Goal: Transaction & Acquisition: Purchase product/service

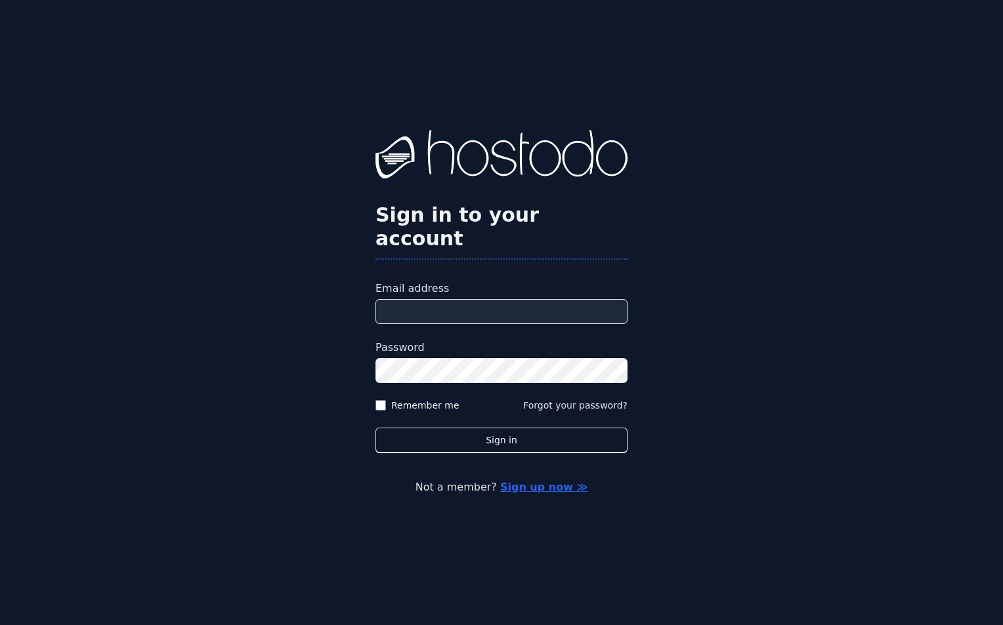
click at [432, 304] on input "Email address" at bounding box center [501, 311] width 252 height 25
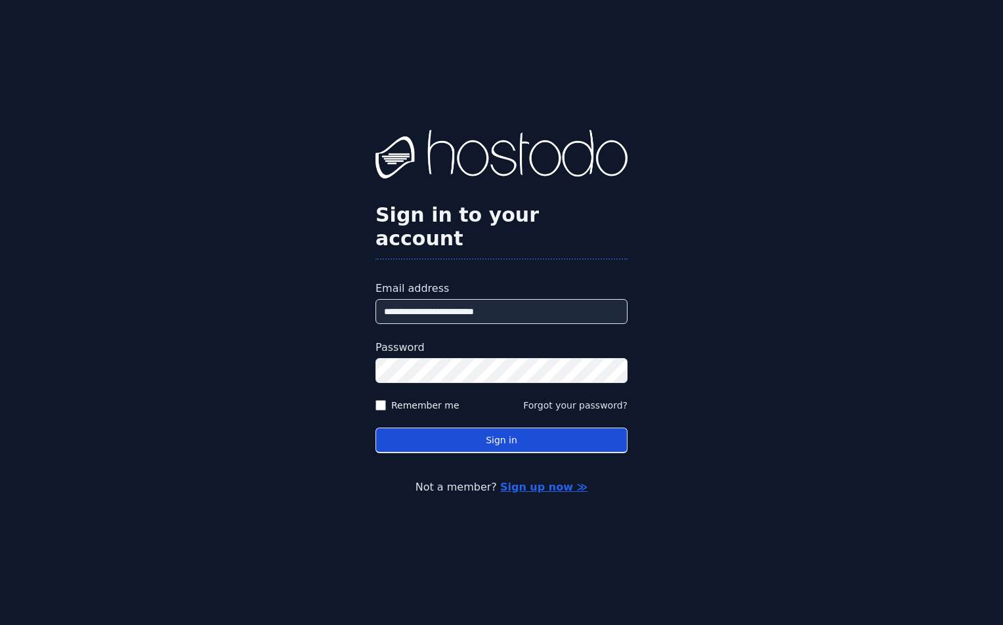
type input "**********"
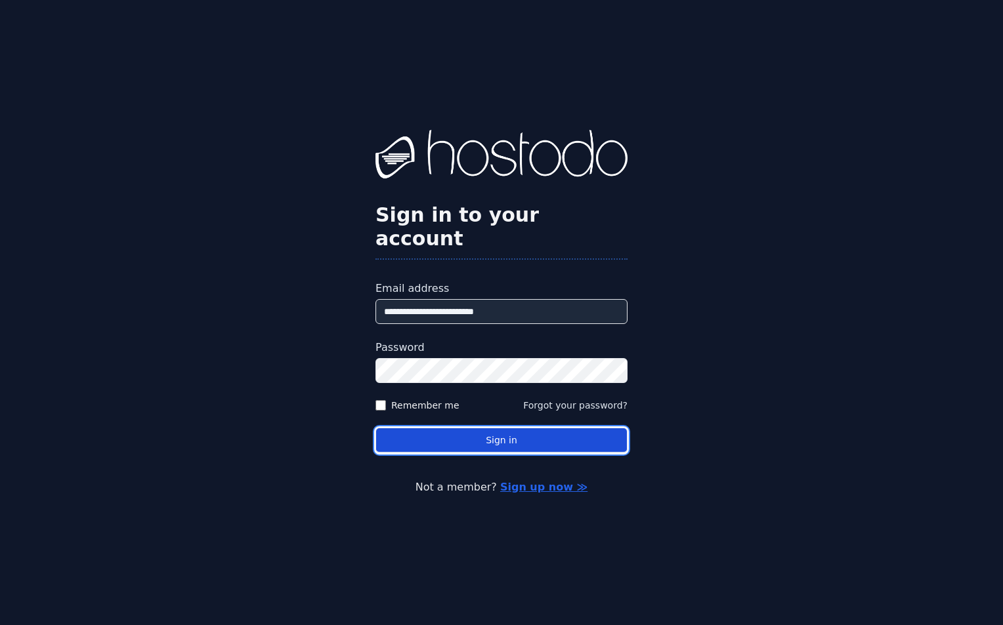
click at [611, 429] on button "Sign in" at bounding box center [501, 441] width 252 height 26
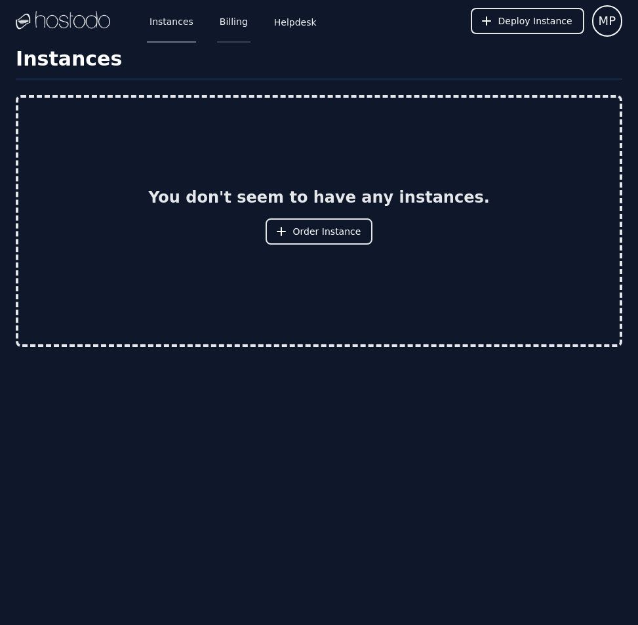
click at [230, 20] on link "Billing" at bounding box center [233, 20] width 33 height 43
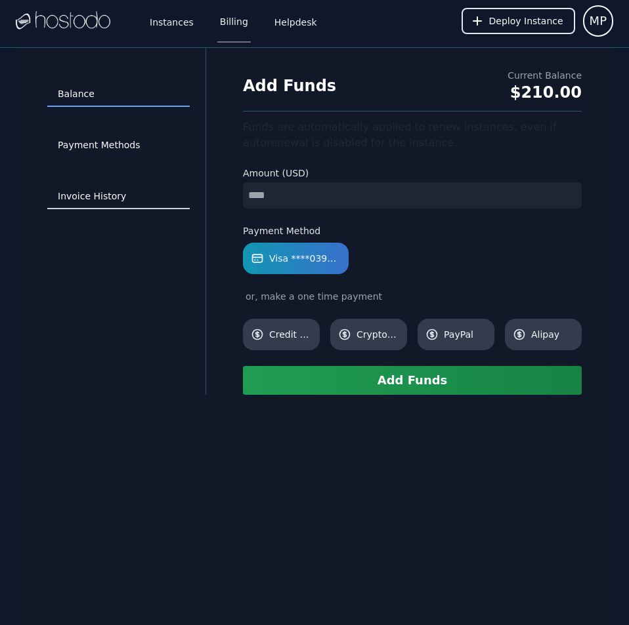
click at [87, 196] on link "Invoice History" at bounding box center [118, 196] width 142 height 25
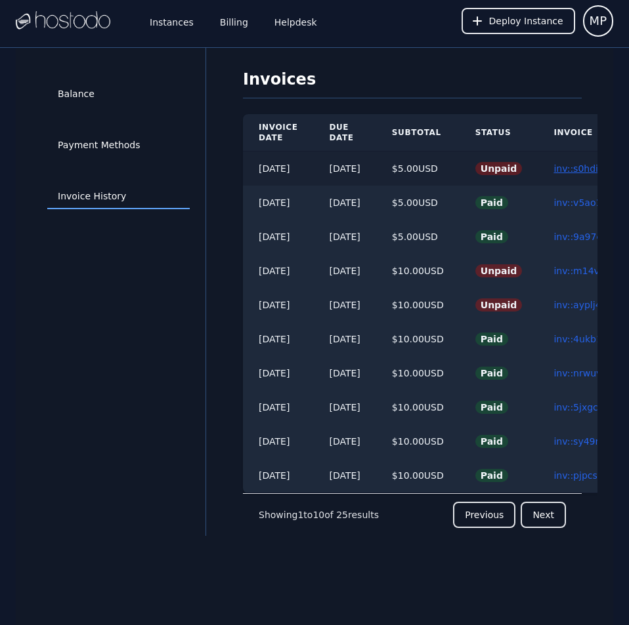
click at [582, 166] on link "inv::s0hdimh91l ≫" at bounding box center [594, 168] width 83 height 10
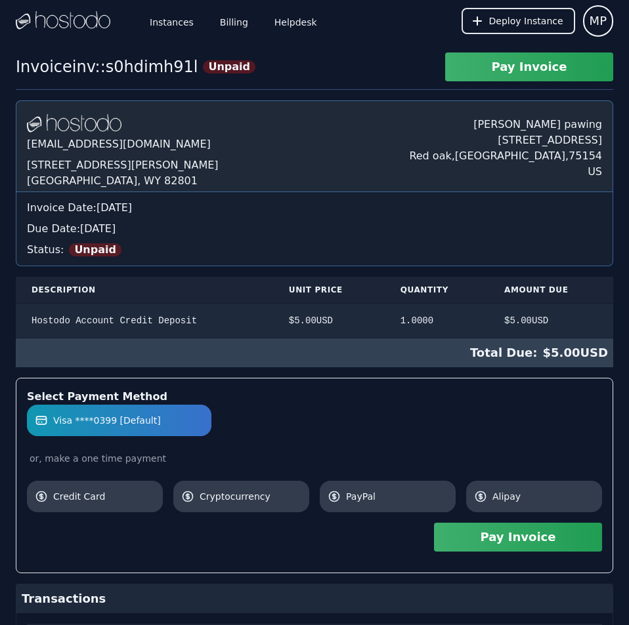
scroll to position [352, 0]
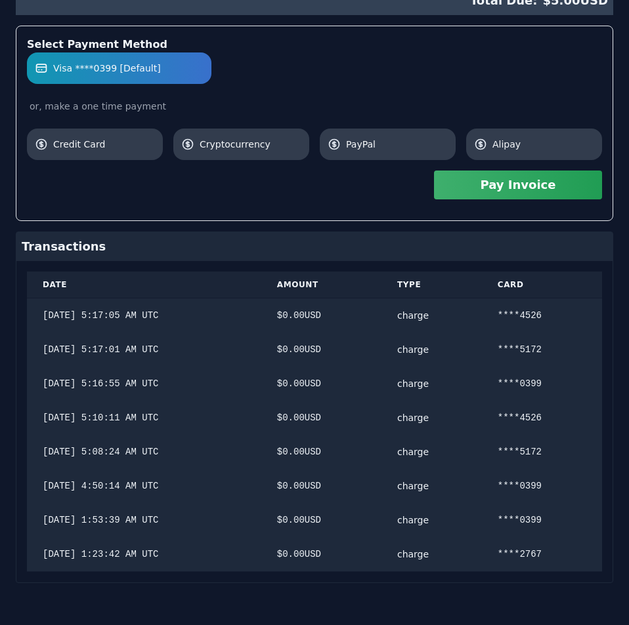
click at [582, 166] on div "Hostodo.com contact@hostodo.com 30 N Gould St, Ste N Sheridan, WY 82801 Martin …" at bounding box center [314, 165] width 597 height 835
click at [522, 189] on button "Pay Invoice" at bounding box center [518, 185] width 168 height 29
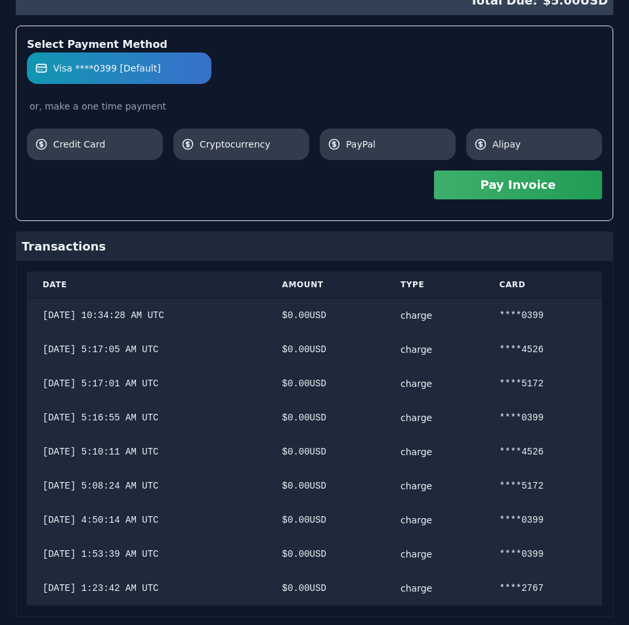
scroll to position [213, 0]
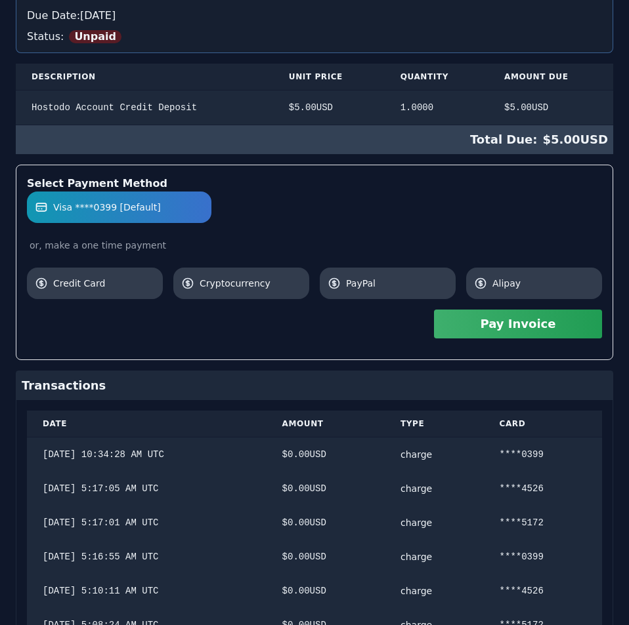
click at [406, 98] on div "Invoice inv::s0hdimh91l Unpaid Pay Invoice Hostodo.com contact@hostodo.com 30 N…" at bounding box center [314, 318] width 629 height 959
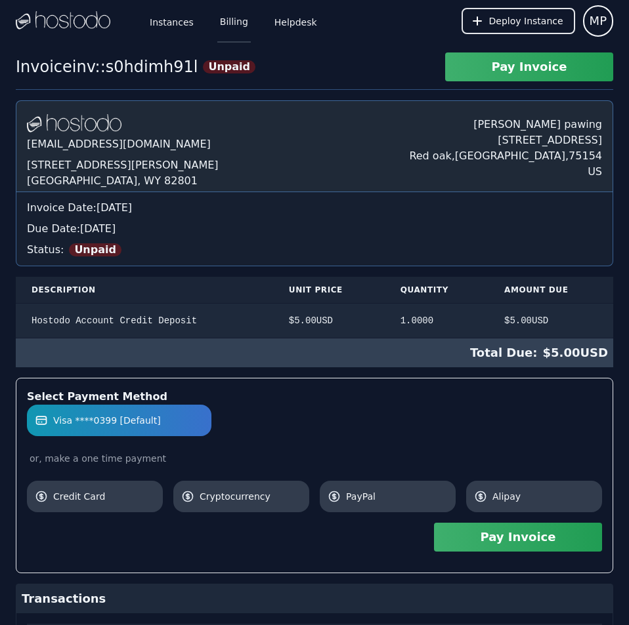
click at [238, 33] on link "Billing" at bounding box center [233, 20] width 33 height 43
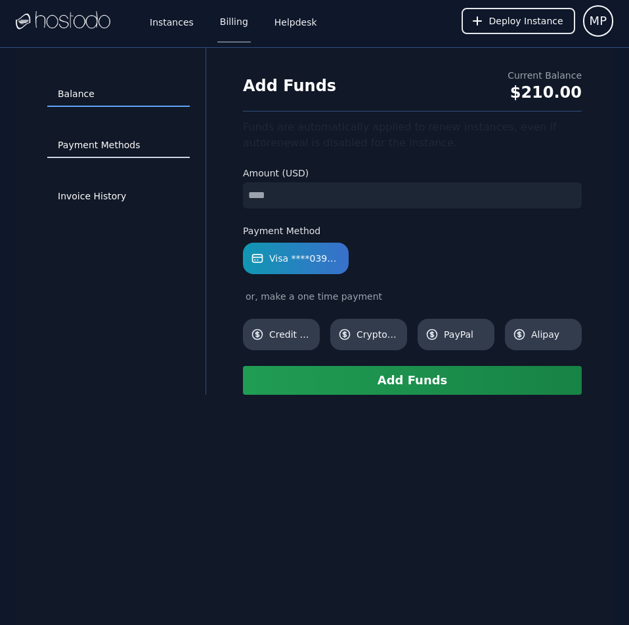
click at [109, 138] on link "Payment Methods" at bounding box center [118, 145] width 142 height 25
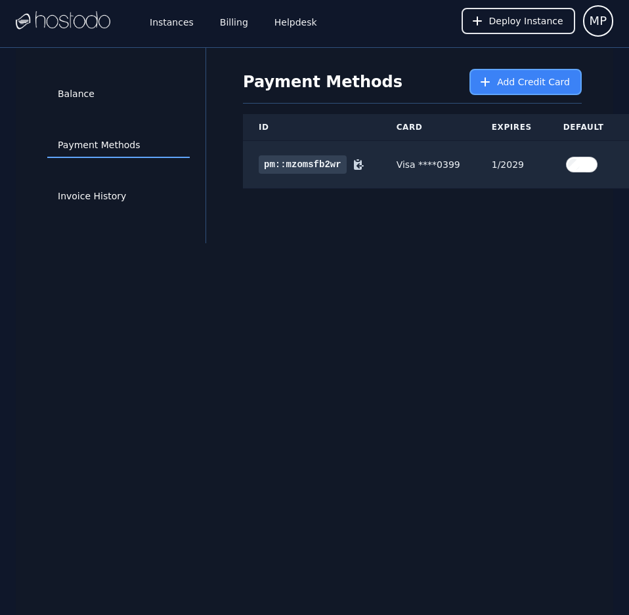
click at [516, 73] on button "Add Credit Card" at bounding box center [525, 82] width 112 height 26
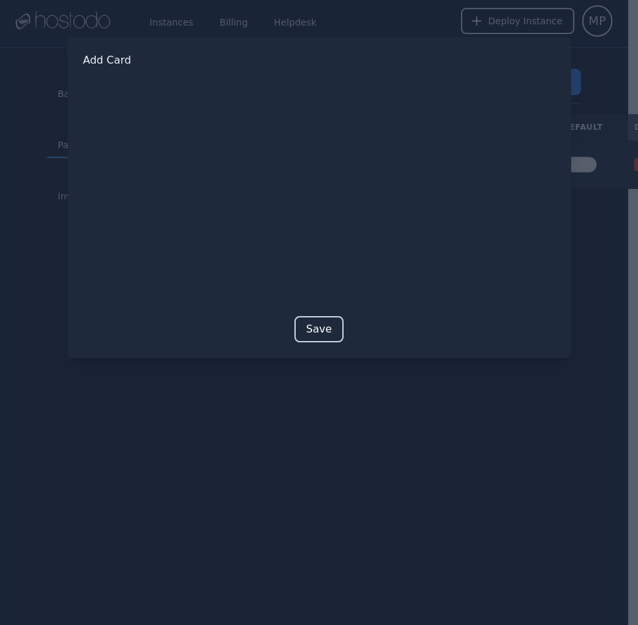
click at [326, 333] on button "Save" at bounding box center [319, 329] width 49 height 26
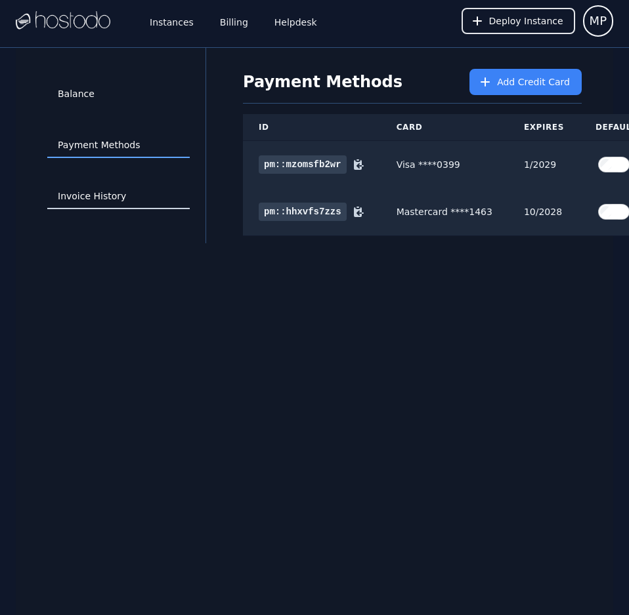
click at [105, 199] on link "Invoice History" at bounding box center [118, 196] width 142 height 25
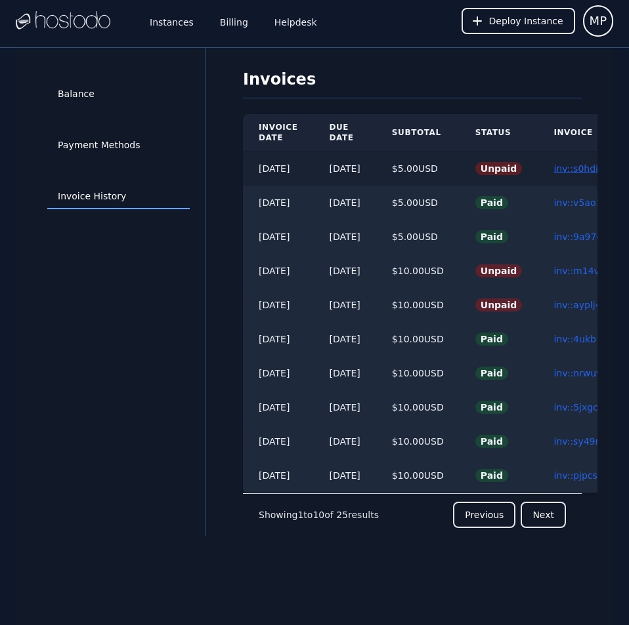
click at [572, 164] on link "inv::s0hdimh91l ≫" at bounding box center [594, 168] width 83 height 10
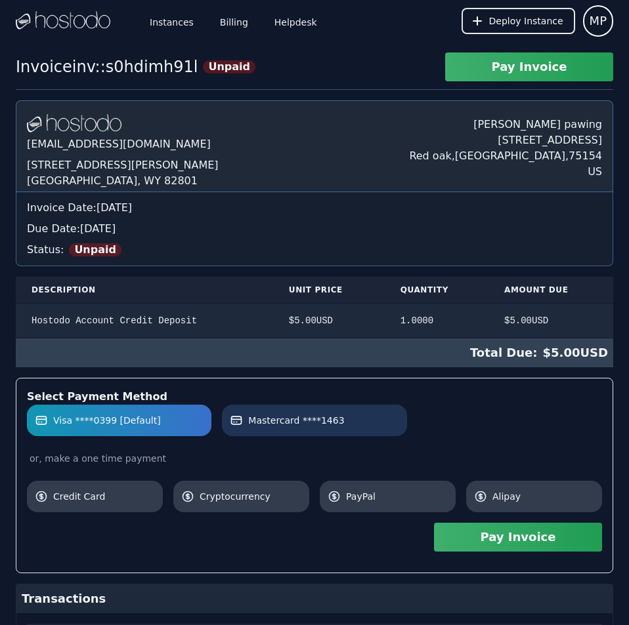
click at [389, 426] on label "Mastercard ****1463" at bounding box center [314, 420] width 169 height 13
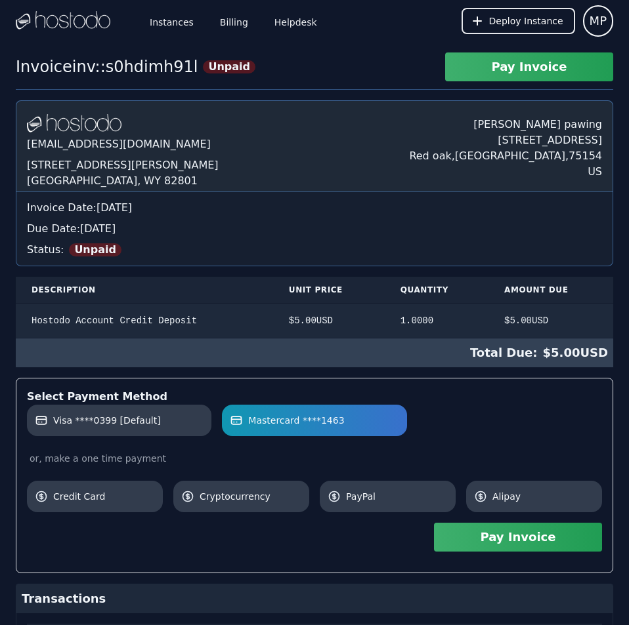
scroll to position [386, 0]
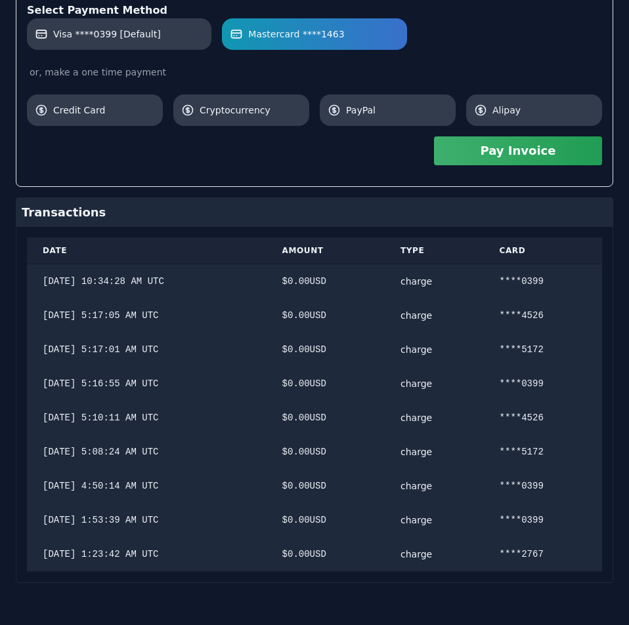
click at [489, 407] on div "Hostodo.com contact@hostodo.com 30 N Gould St, Ste N Sheridan, WY 82801 Martin …" at bounding box center [314, 148] width 597 height 869
click at [543, 158] on button "Pay Invoice" at bounding box center [518, 150] width 168 height 29
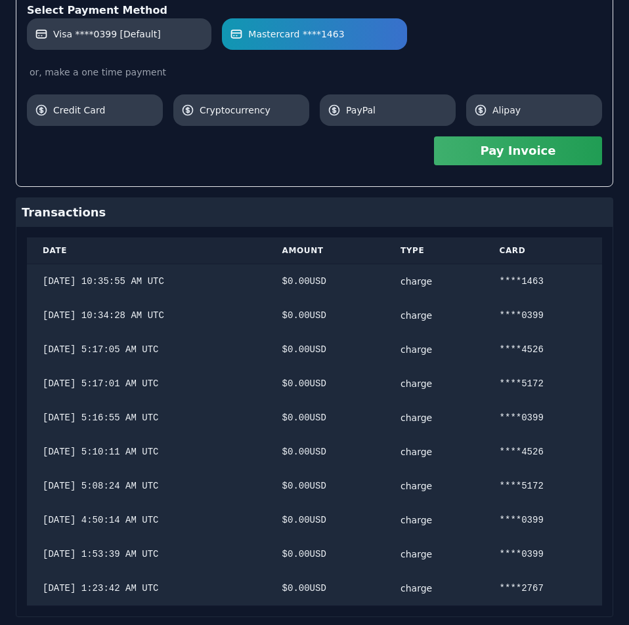
scroll to position [0, 0]
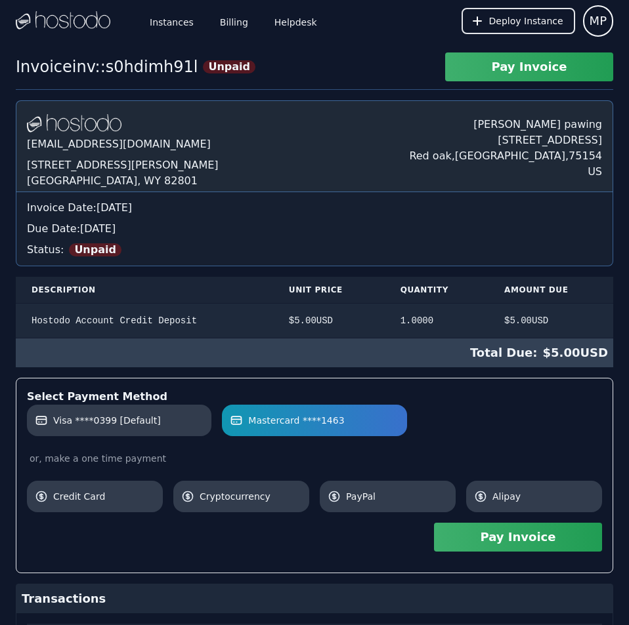
click at [318, 230] on div "Hostodo.com contact@hostodo.com 30 N Gould St, Ste N Sheridan, WY 82801 Martin …" at bounding box center [314, 552] width 597 height 904
click at [231, 22] on link "Billing" at bounding box center [233, 20] width 33 height 43
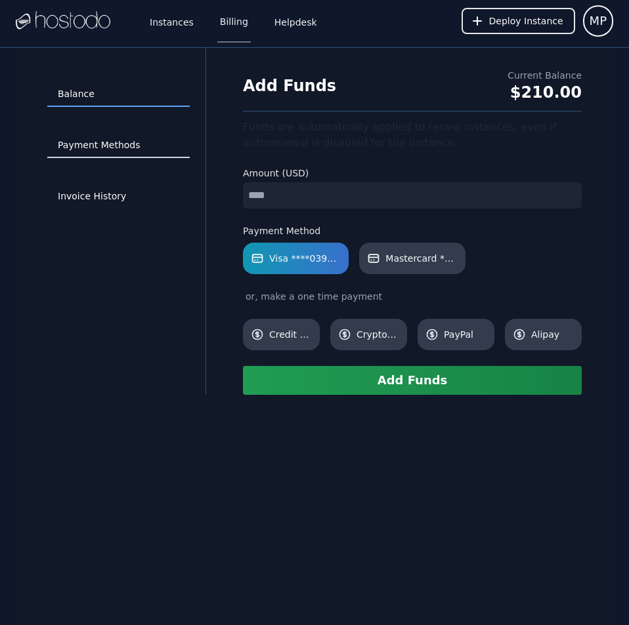
click at [104, 139] on link "Payment Methods" at bounding box center [118, 145] width 142 height 25
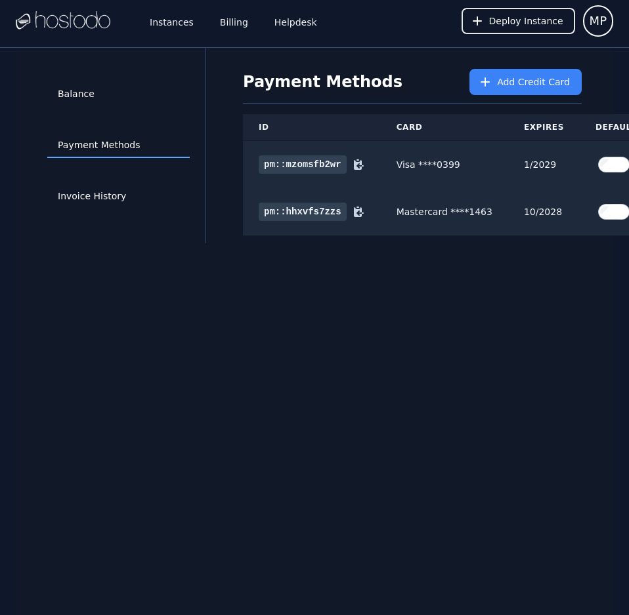
click at [603, 338] on div "Balance Payment Methods Invoice History Payment Methods Add Credit Card ID Card…" at bounding box center [314, 355] width 597 height 615
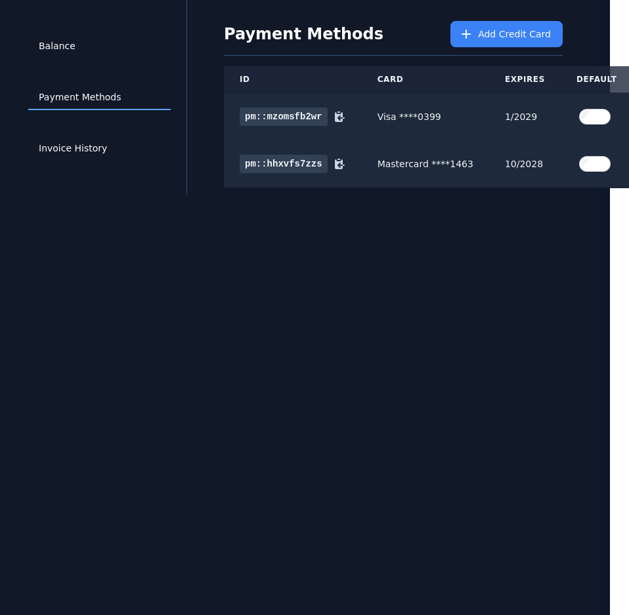
click at [531, 462] on div "Balance Payment Methods Invoice History Payment Methods Add Credit Card ID Card…" at bounding box center [295, 307] width 597 height 615
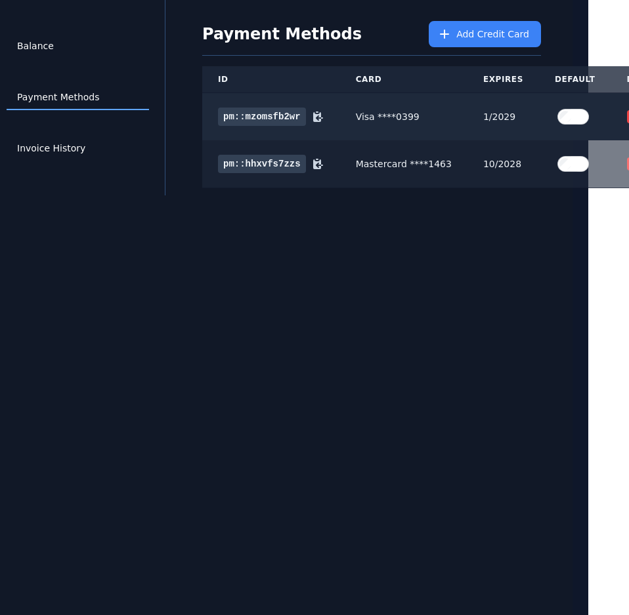
click at [627, 157] on button "X" at bounding box center [635, 163] width 16 height 13
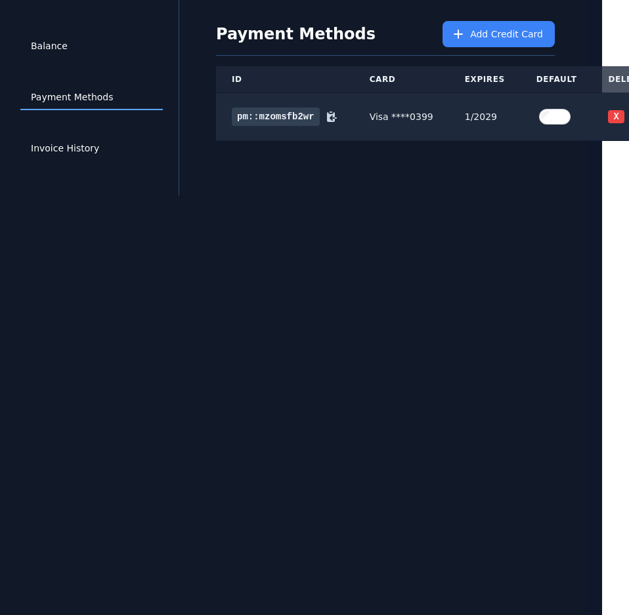
click at [297, 213] on div "Balance Payment Methods Invoice History Payment Methods Add Credit Card ID Card…" at bounding box center [287, 307] width 597 height 615
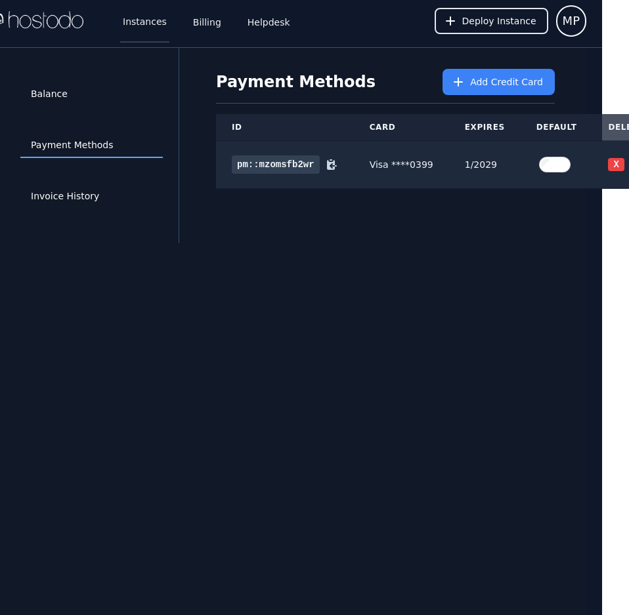
click at [136, 16] on link "Instances" at bounding box center [144, 20] width 49 height 43
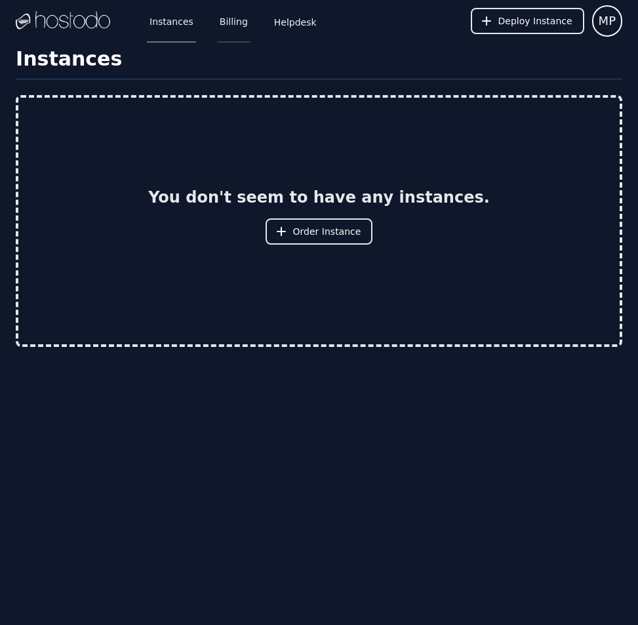
click at [237, 19] on link "Billing" at bounding box center [233, 20] width 33 height 43
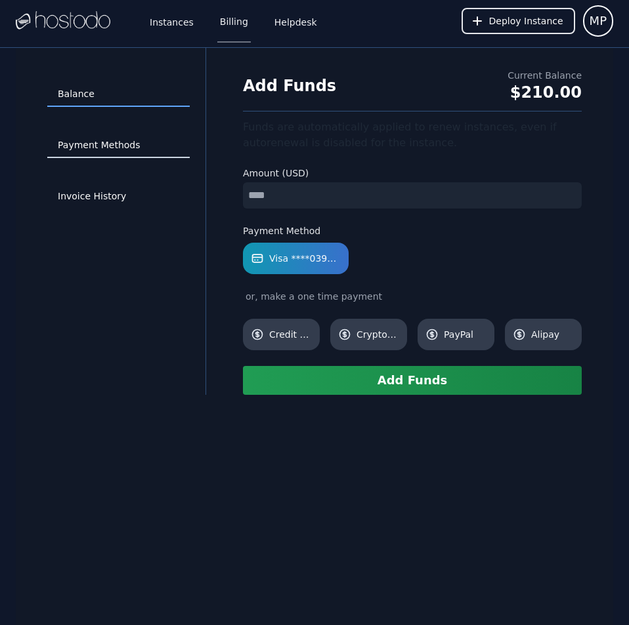
click at [116, 143] on link "Payment Methods" at bounding box center [118, 145] width 142 height 25
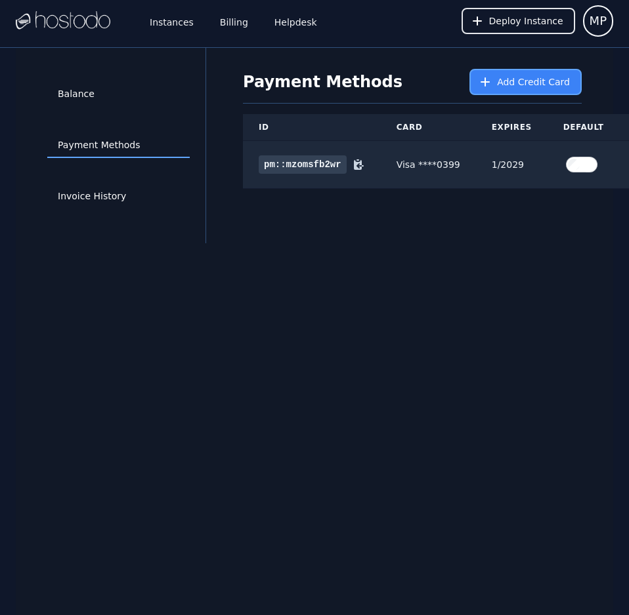
click at [491, 79] on icon at bounding box center [484, 81] width 13 height 13
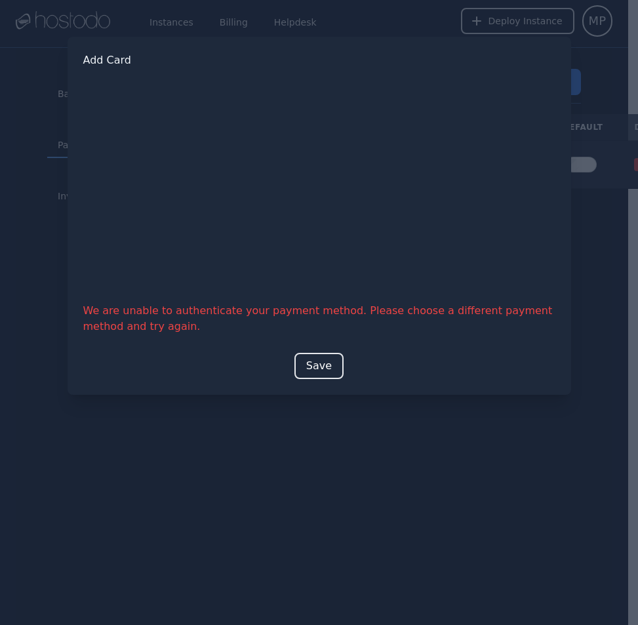
click at [354, 494] on div at bounding box center [319, 312] width 638 height 625
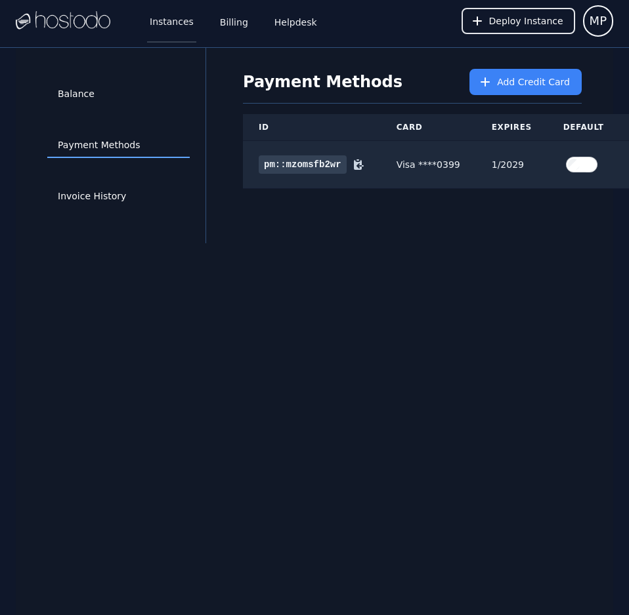
click at [162, 18] on link "Instances" at bounding box center [171, 20] width 49 height 43
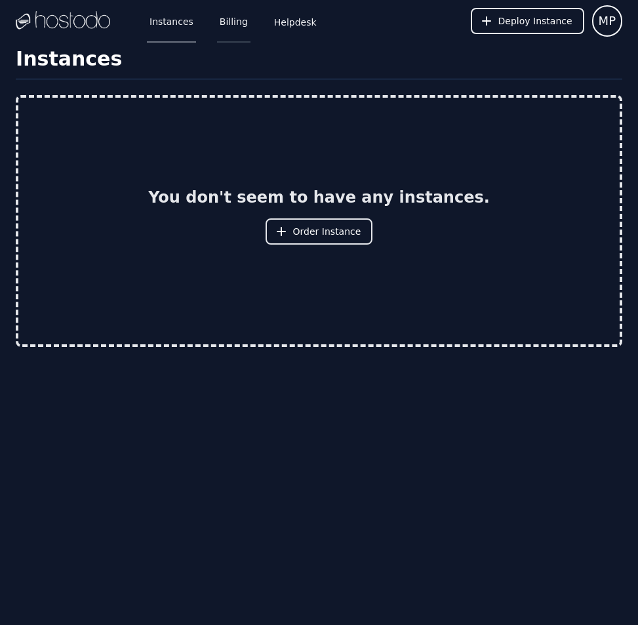
click at [222, 16] on link "Billing" at bounding box center [233, 20] width 33 height 43
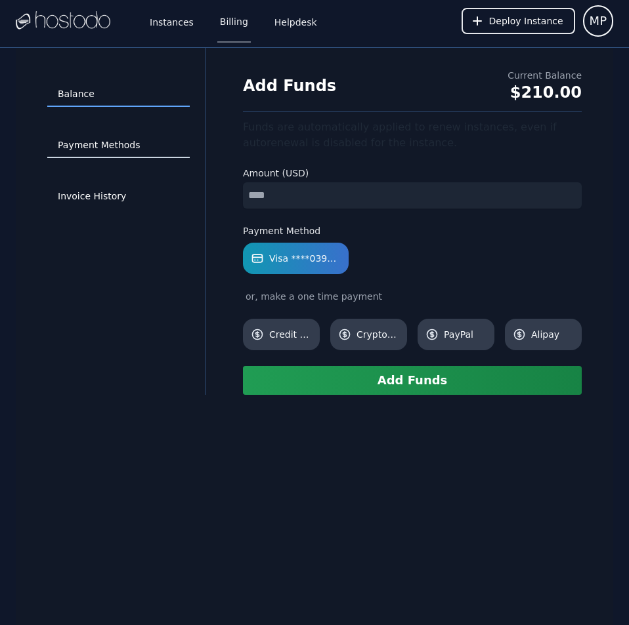
click at [138, 139] on link "Payment Methods" at bounding box center [118, 145] width 142 height 25
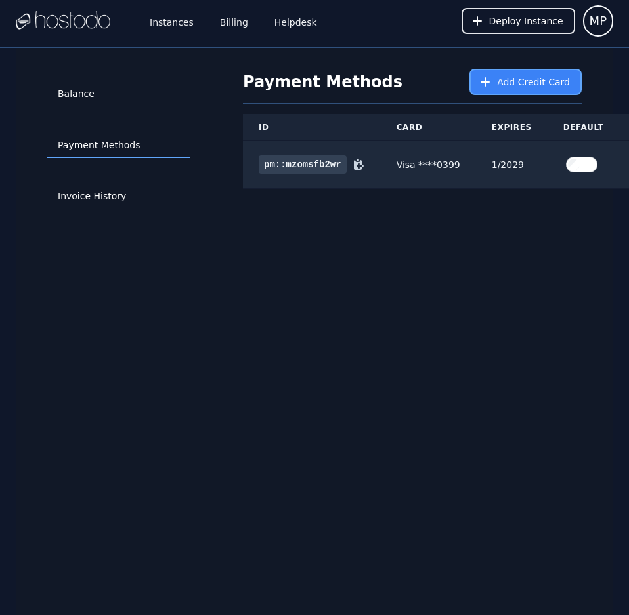
click at [520, 74] on button "Add Credit Card" at bounding box center [525, 82] width 112 height 26
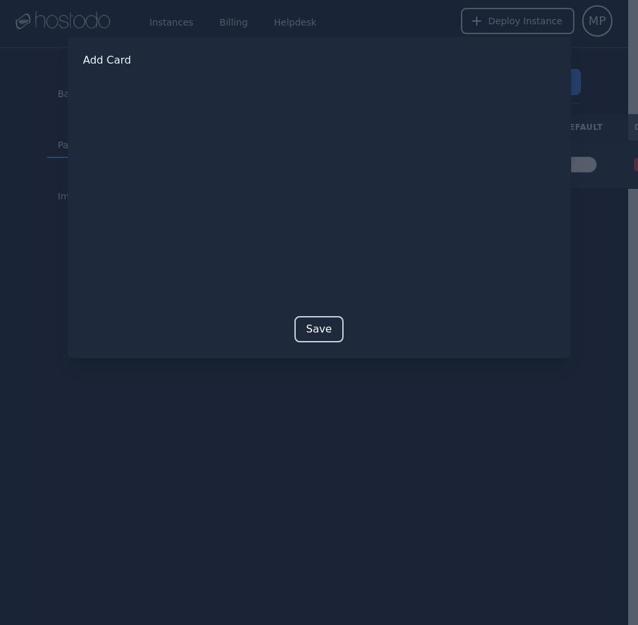
click at [331, 329] on button "Save" at bounding box center [319, 329] width 49 height 26
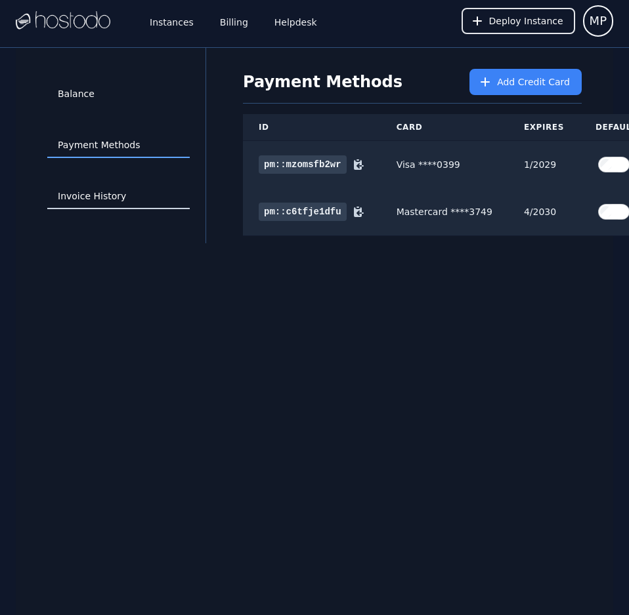
click at [115, 200] on link "Invoice History" at bounding box center [118, 196] width 142 height 25
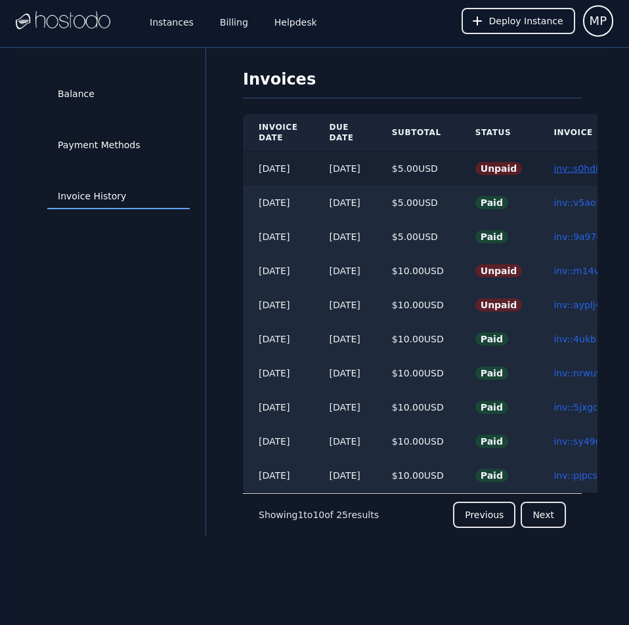
click at [581, 168] on link "inv::s0hdimh91l ≫" at bounding box center [594, 168] width 83 height 10
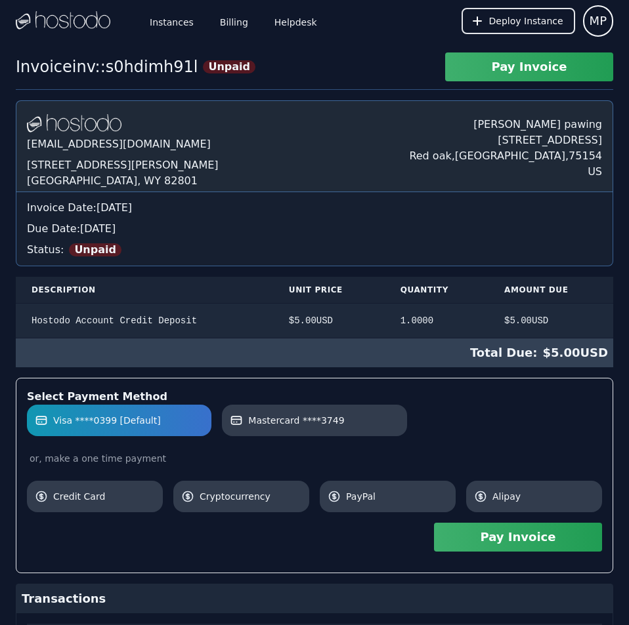
scroll to position [421, 0]
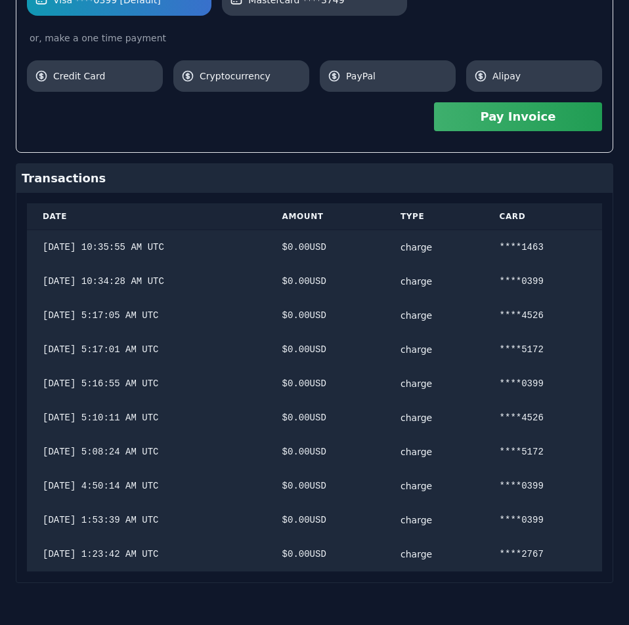
click at [568, 281] on div "[DOMAIN_NAME] [EMAIL_ADDRESS][DOMAIN_NAME] [STREET_ADDRESS][PERSON_NAME] [PERSO…" at bounding box center [314, 132] width 597 height 904
click at [329, 12] on link "Mastercard ****3749" at bounding box center [314, -1] width 184 height 31
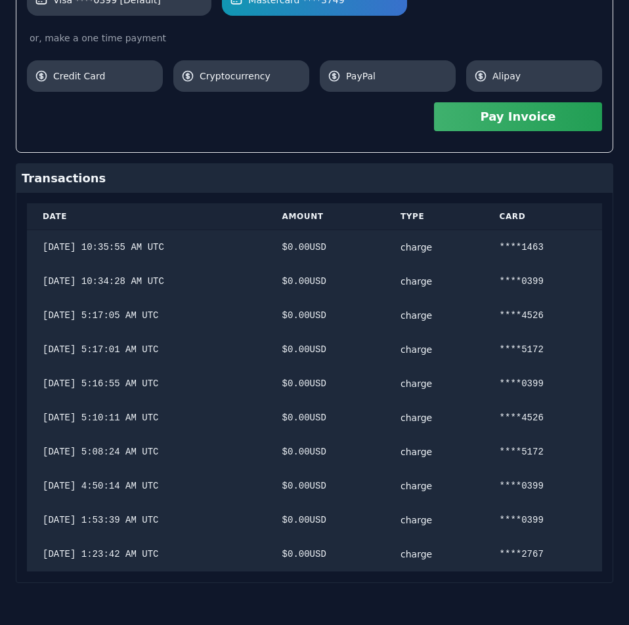
click at [487, 119] on button "Pay Invoice" at bounding box center [518, 116] width 168 height 29
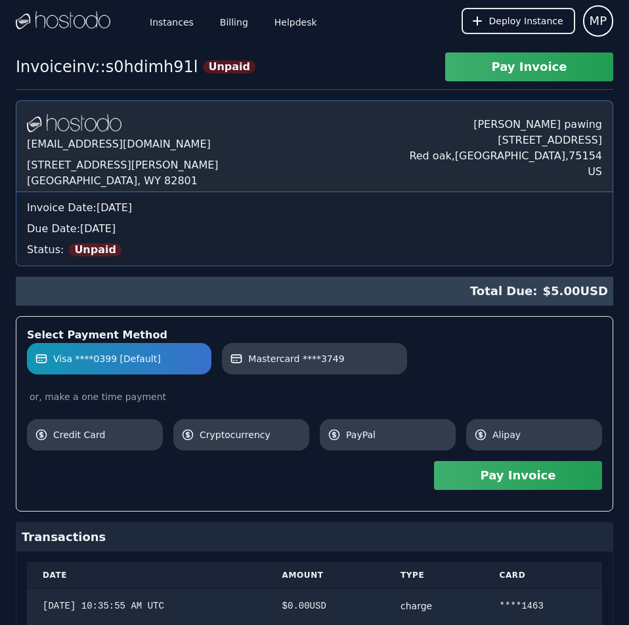
scroll to position [359, 0]
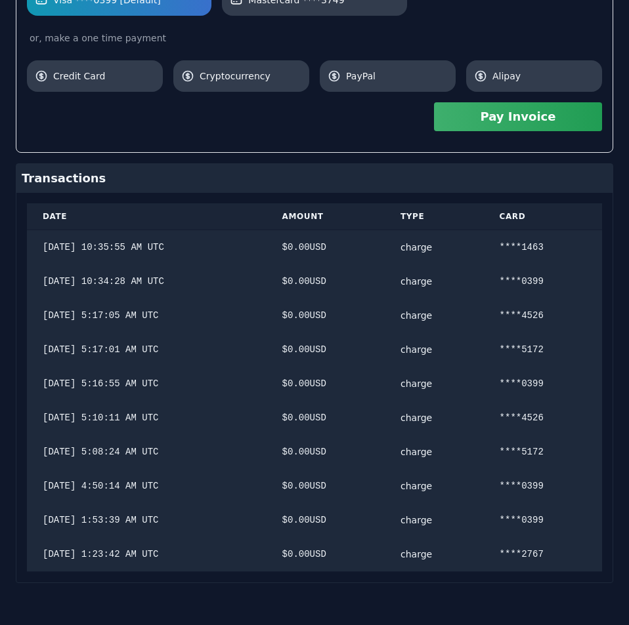
click at [398, 123] on div "[DOMAIN_NAME] [EMAIL_ADDRESS][DOMAIN_NAME] [STREET_ADDRESS][PERSON_NAME] [PERSO…" at bounding box center [314, 162] width 597 height 842
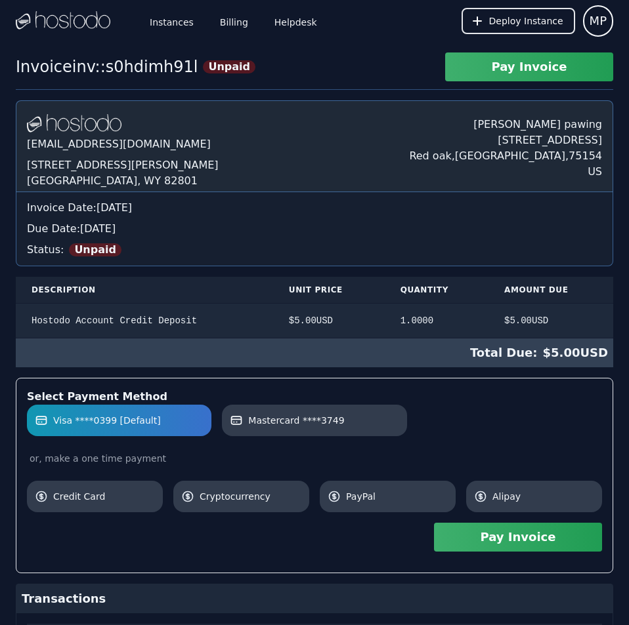
click at [349, 184] on div "[DOMAIN_NAME] [EMAIL_ADDRESS][DOMAIN_NAME] [STREET_ADDRESS][PERSON_NAME] [PERSO…" at bounding box center [314, 552] width 597 height 904
click at [229, 24] on link "Billing" at bounding box center [233, 20] width 33 height 43
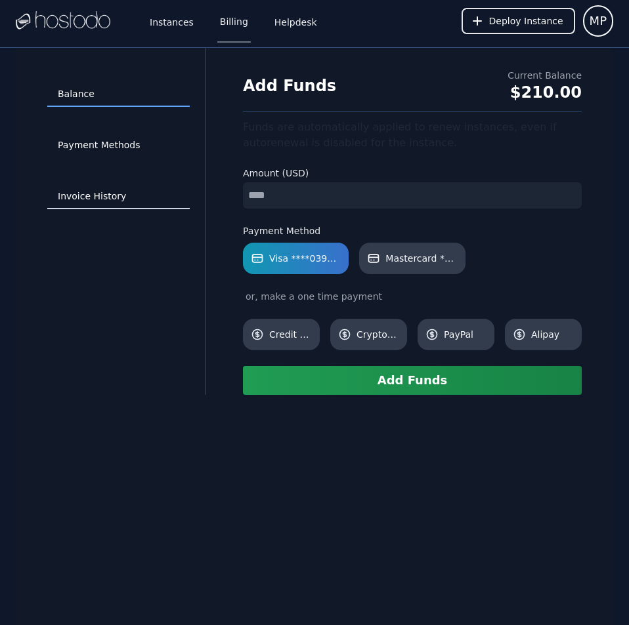
click at [101, 190] on link "Invoice History" at bounding box center [118, 196] width 142 height 25
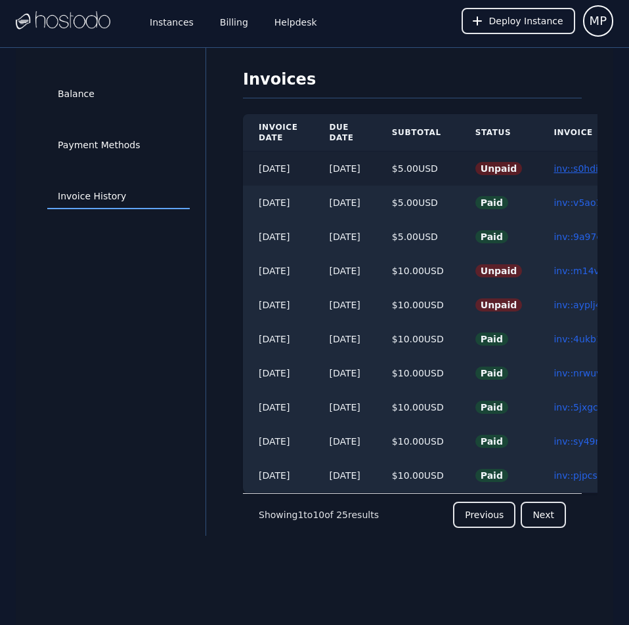
click at [581, 163] on link "inv::s0hdimh91l ≫" at bounding box center [594, 168] width 83 height 10
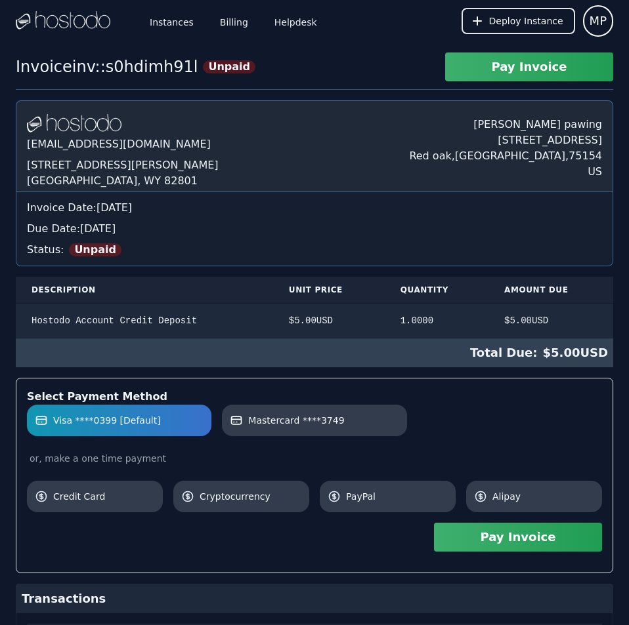
scroll to position [421, 0]
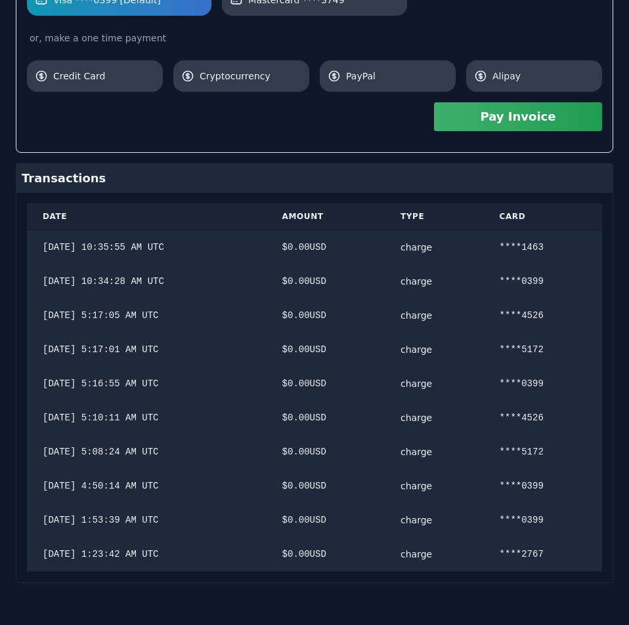
click at [581, 163] on div "Hostodo.com contact@hostodo.com 30 N Gould St, Ste N Sheridan, WY 82801 Martin …" at bounding box center [314, 132] width 597 height 904
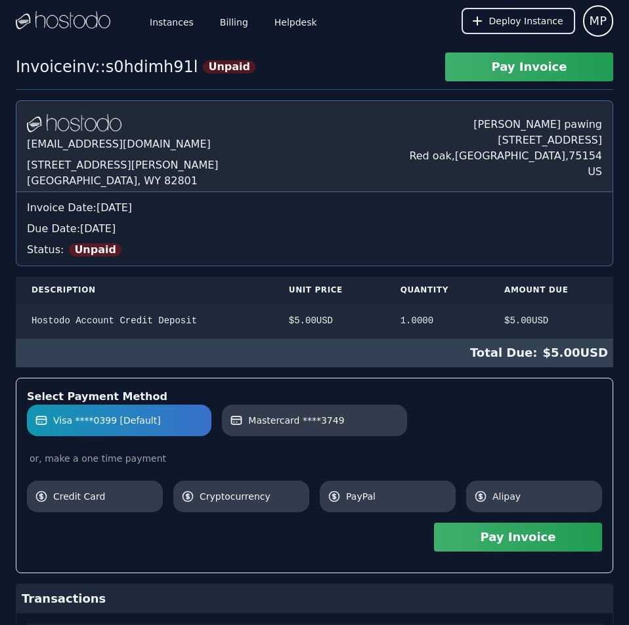
click at [339, 177] on div "Hostodo.com contact@hostodo.com 30 N Gould St, Ste N Sheridan, WY 82801 Martin …" at bounding box center [314, 552] width 597 height 904
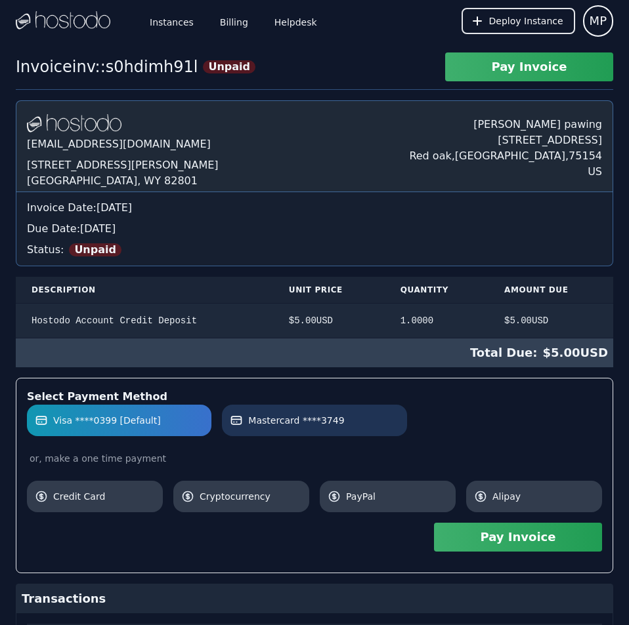
click at [353, 417] on label "Mastercard ****3749" at bounding box center [314, 420] width 169 height 13
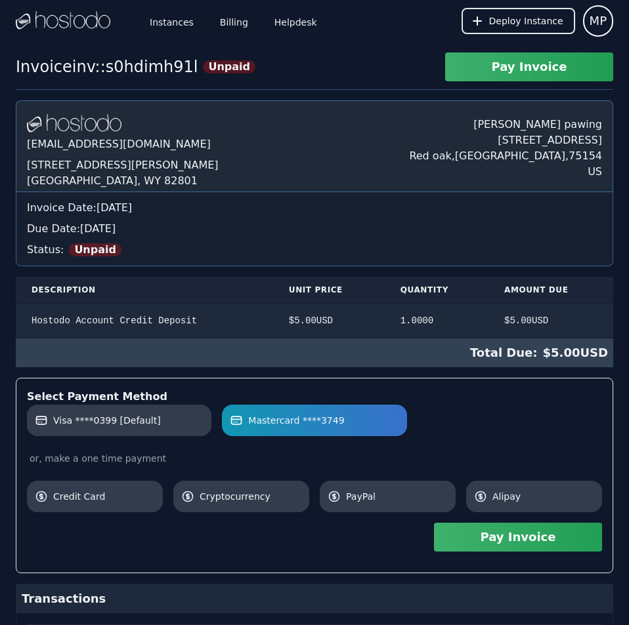
click at [474, 539] on button "Pay Invoice" at bounding box center [518, 537] width 168 height 29
click at [319, 203] on div "Invoice Date: Thursday, Sep 25, 2025" at bounding box center [314, 208] width 575 height 16
click at [230, 18] on link "Billing" at bounding box center [233, 20] width 33 height 43
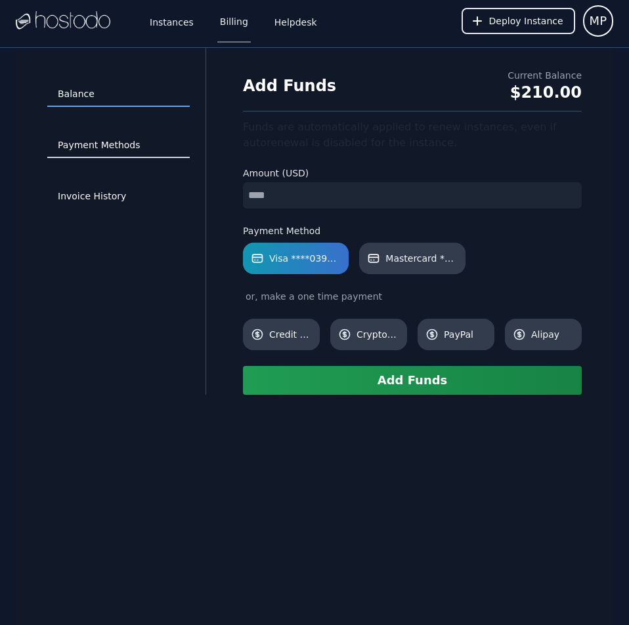
click at [127, 141] on link "Payment Methods" at bounding box center [118, 145] width 142 height 25
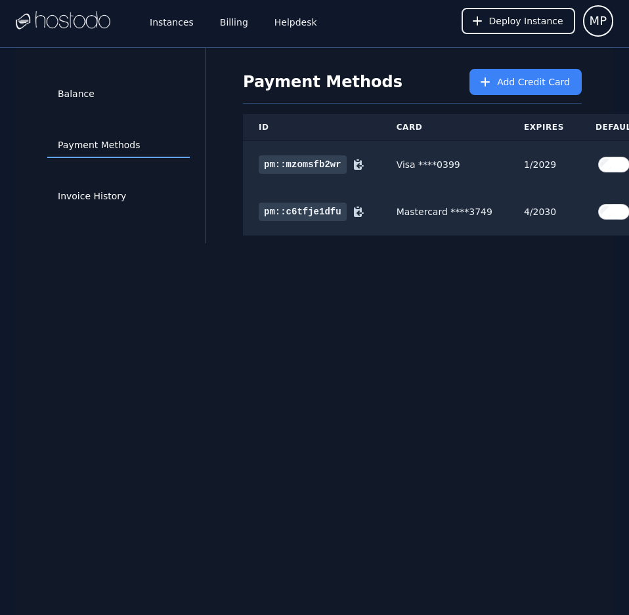
click at [536, 427] on div "Balance Payment Methods Invoice History Payment Methods Add Credit Card ID Card…" at bounding box center [314, 355] width 597 height 615
click at [93, 194] on link "Invoice History" at bounding box center [118, 196] width 142 height 25
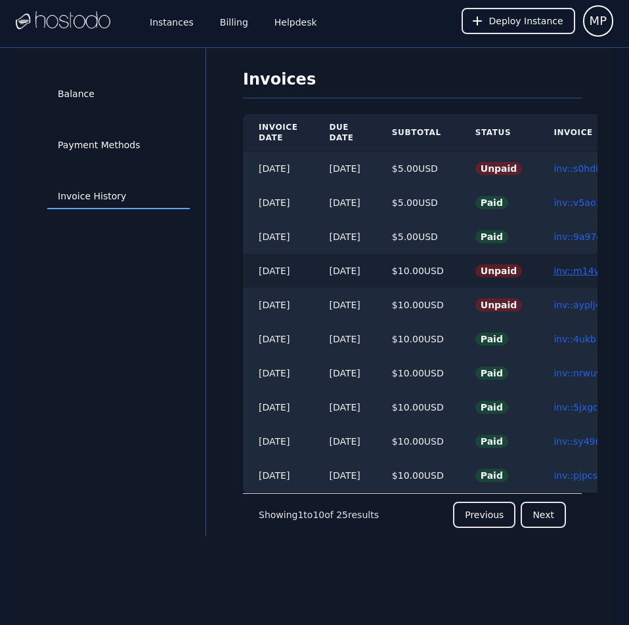
click at [577, 272] on link "inv::m14vhd574m ≫" at bounding box center [599, 271] width 93 height 10
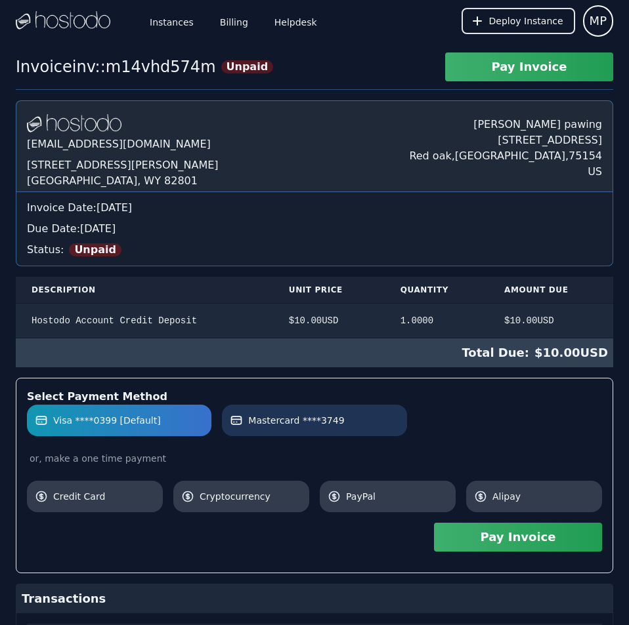
click at [371, 434] on link "Mastercard ****3749" at bounding box center [314, 420] width 184 height 31
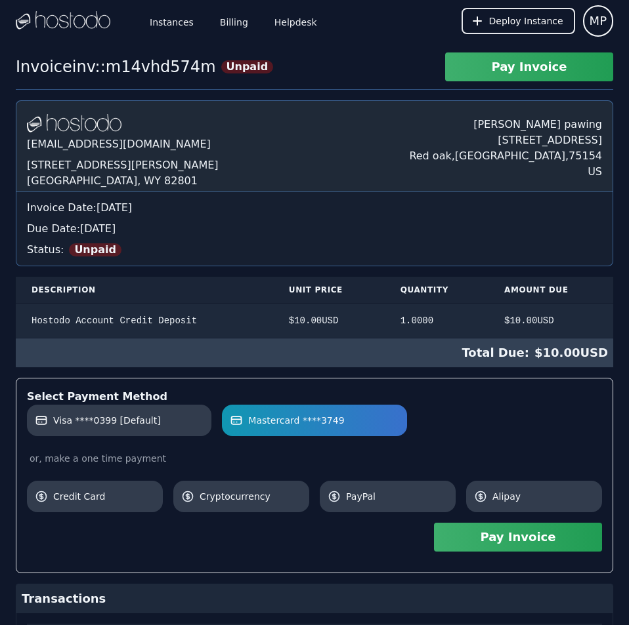
scroll to position [250, 0]
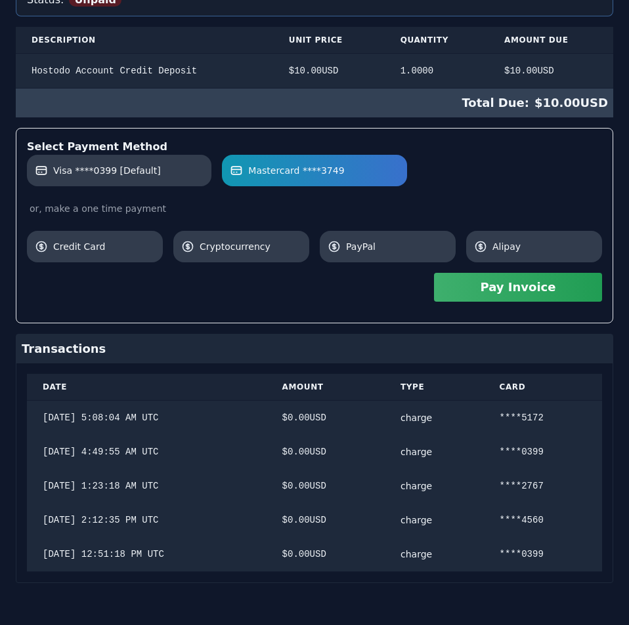
click at [525, 391] on div "[DOMAIN_NAME] [EMAIL_ADDRESS][DOMAIN_NAME] [STREET_ADDRESS][PERSON_NAME] [PERSO…" at bounding box center [314, 216] width 597 height 733
click at [485, 296] on button "Pay Invoice" at bounding box center [518, 287] width 168 height 29
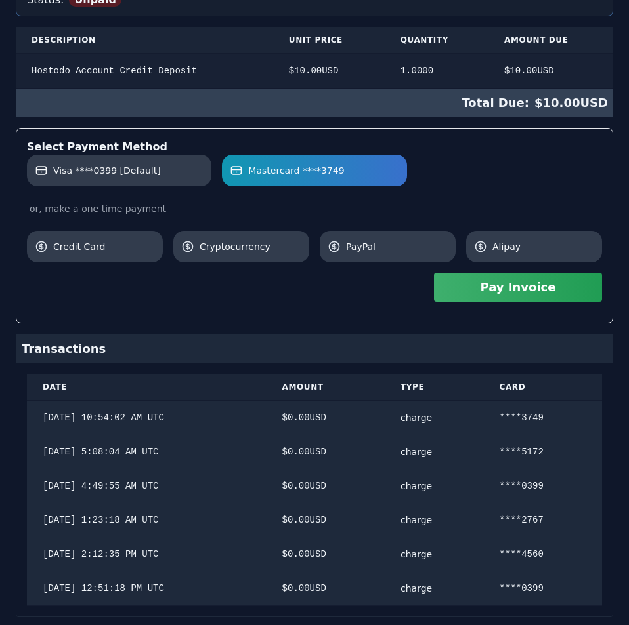
scroll to position [0, 0]
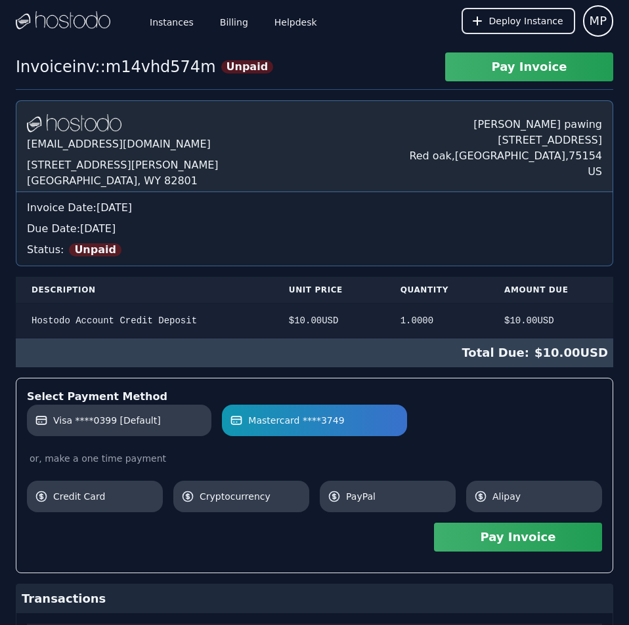
click at [340, 77] on div "Invoice inv::m14vhd574m Unpaid Pay Invoice [DOMAIN_NAME] [EMAIL_ADDRESS][DOMAIN…" at bounding box center [314, 480] width 629 height 857
click at [226, 27] on link "Billing" at bounding box center [233, 20] width 33 height 43
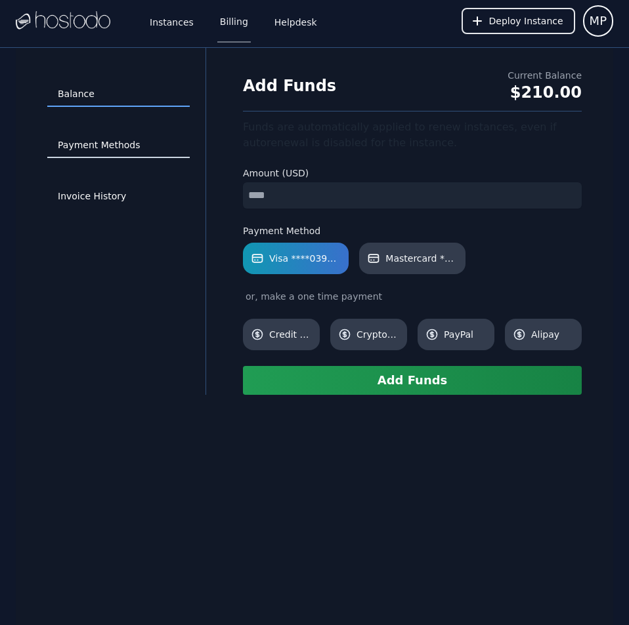
click at [129, 141] on link "Payment Methods" at bounding box center [118, 145] width 142 height 25
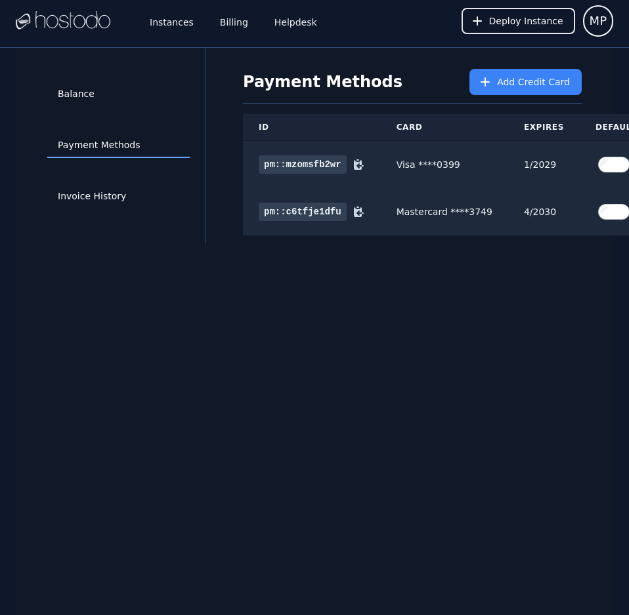
click at [548, 386] on div "Balance Payment Methods Invoice History Payment Methods Add Credit Card ID Card…" at bounding box center [314, 355] width 597 height 615
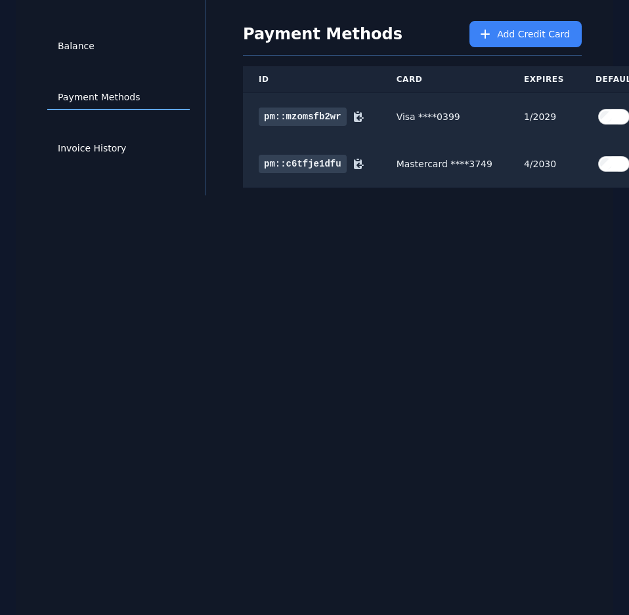
click at [548, 386] on div "Balance Payment Methods Invoice History Payment Methods Add Credit Card ID Card…" at bounding box center [314, 307] width 597 height 615
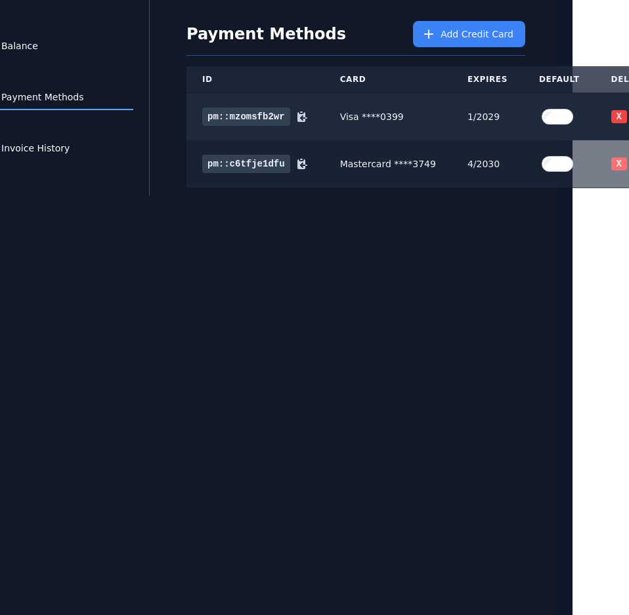
click at [611, 157] on button "X" at bounding box center [619, 163] width 16 height 13
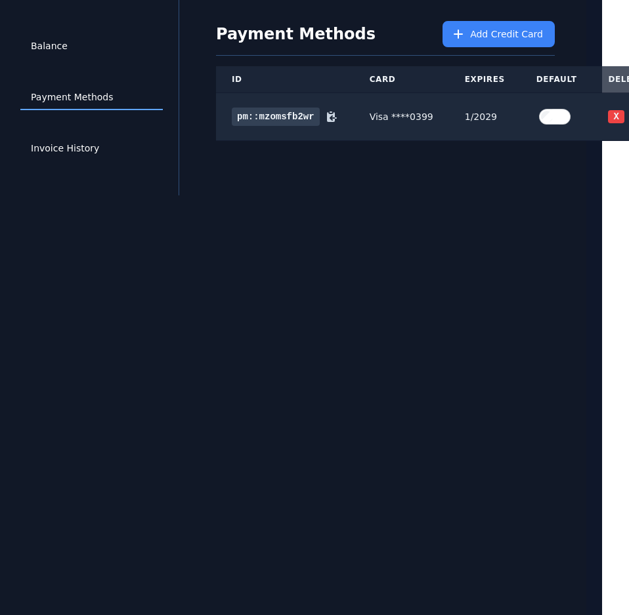
scroll to position [0, 27]
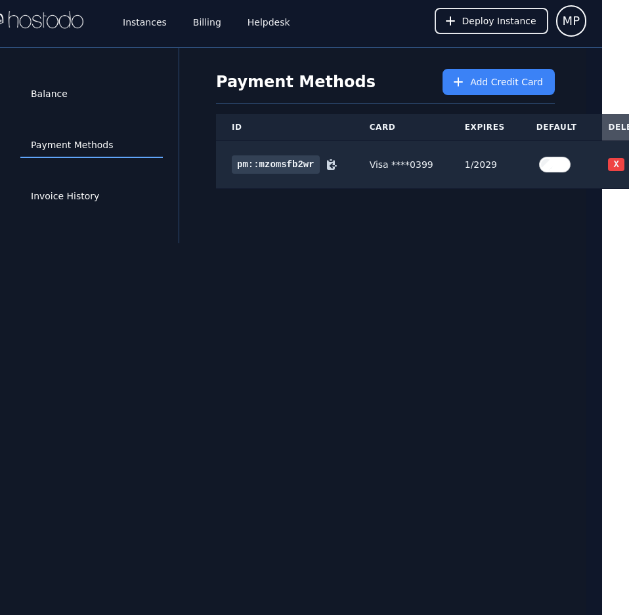
click at [388, 449] on div "Balance Payment Methods Invoice History Payment Methods Add Credit Card ID Card…" at bounding box center [287, 355] width 597 height 615
click at [130, 33] on link "Instances" at bounding box center [144, 20] width 49 height 43
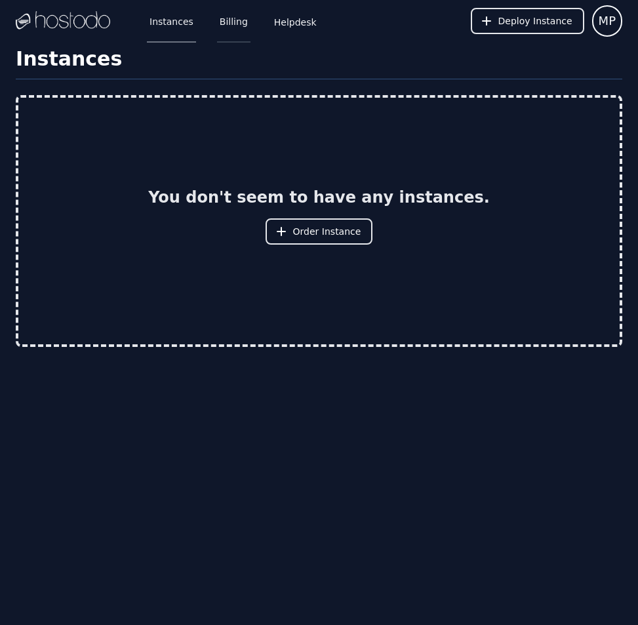
click at [223, 24] on link "Billing" at bounding box center [233, 20] width 33 height 43
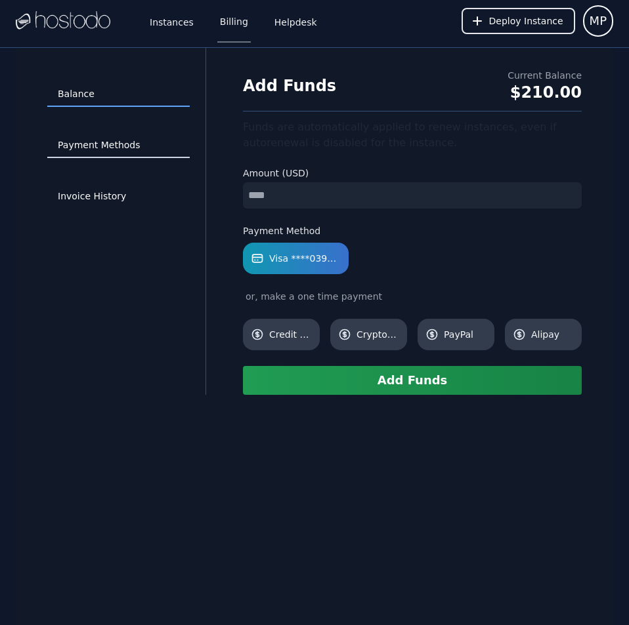
click at [123, 149] on link "Payment Methods" at bounding box center [118, 145] width 142 height 25
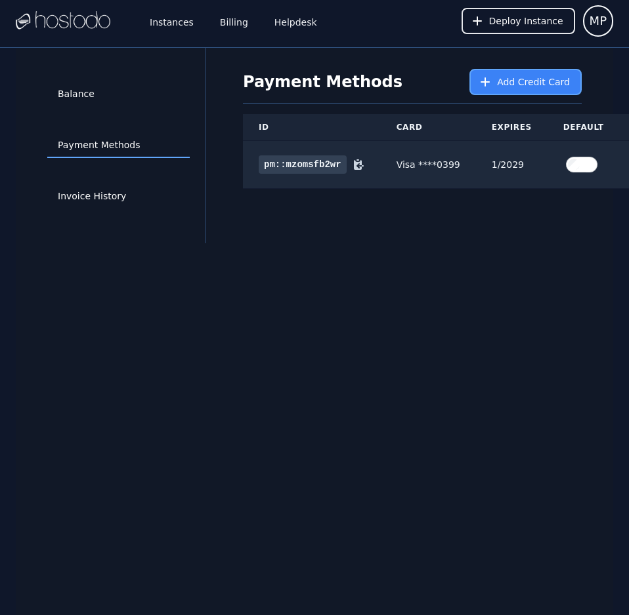
click at [502, 89] on button "Add Credit Card" at bounding box center [525, 82] width 112 height 26
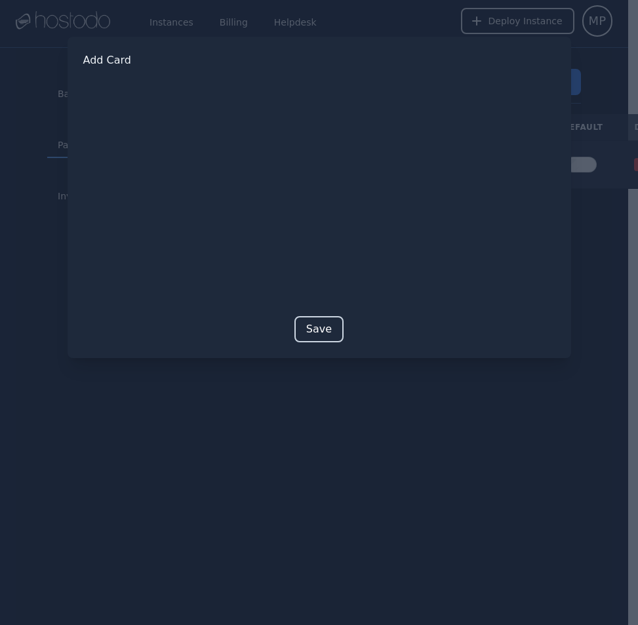
click at [318, 323] on button "Save" at bounding box center [319, 329] width 49 height 26
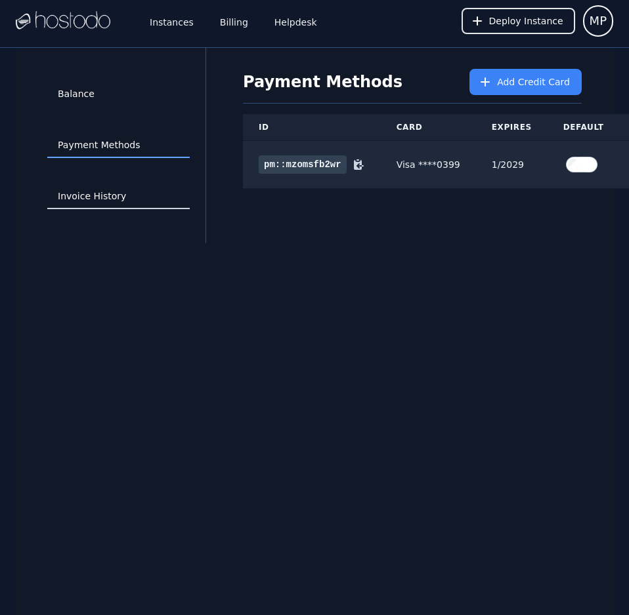
click at [89, 196] on link "Invoice History" at bounding box center [118, 196] width 142 height 25
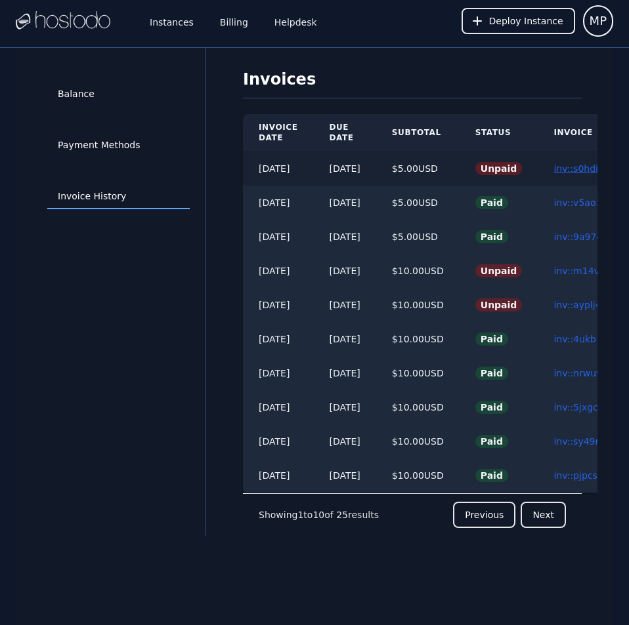
click at [579, 168] on link "inv::s0hdimh91l ≫" at bounding box center [594, 168] width 83 height 10
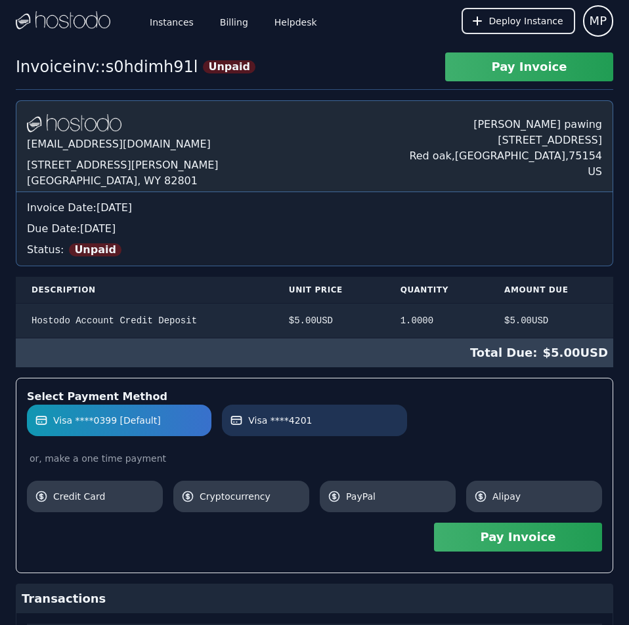
click at [377, 415] on label "Visa ****4201" at bounding box center [314, 420] width 169 height 13
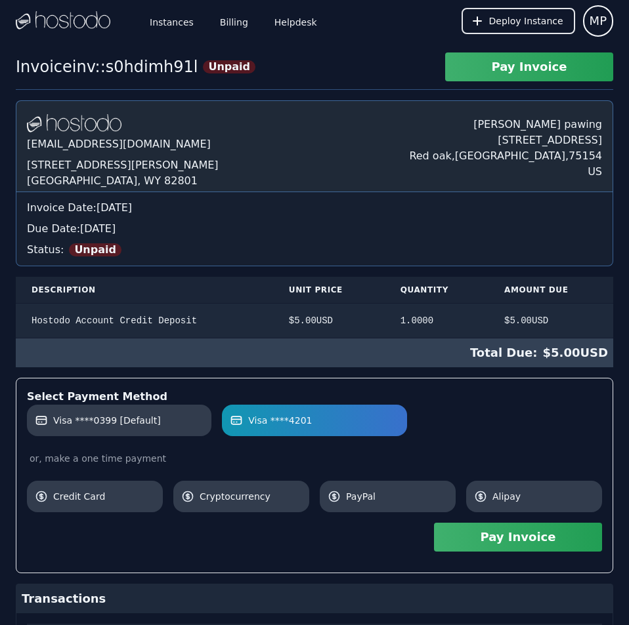
click at [526, 542] on button "Pay Invoice" at bounding box center [518, 537] width 168 height 29
click at [367, 196] on div "Invoice Date: [DATE] Due Date: [DATE] Status: Unpaid" at bounding box center [314, 228] width 596 height 73
click at [230, 25] on link "Billing" at bounding box center [233, 20] width 33 height 43
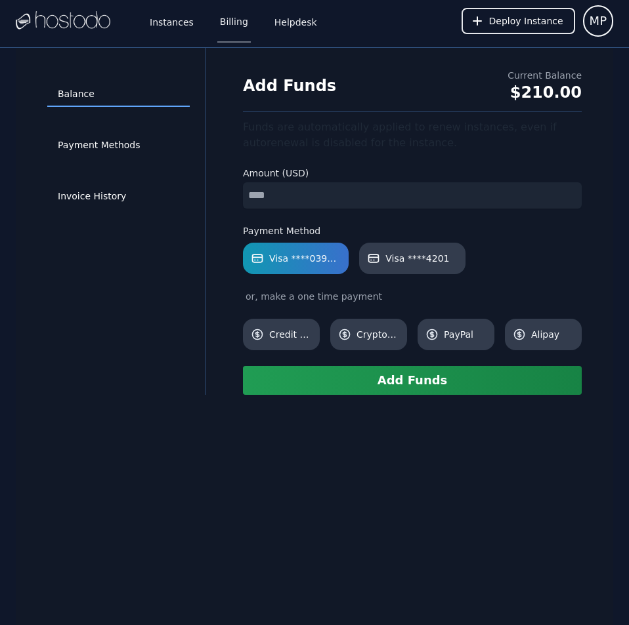
click at [286, 192] on input "number" at bounding box center [412, 195] width 339 height 26
type input "*"
click at [386, 250] on link "Visa ****4201" at bounding box center [412, 258] width 106 height 31
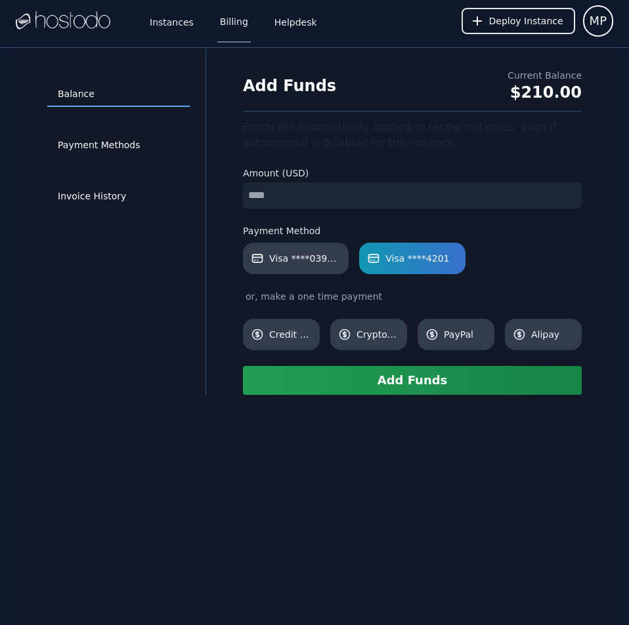
click at [396, 381] on button "Add Funds" at bounding box center [412, 380] width 339 height 29
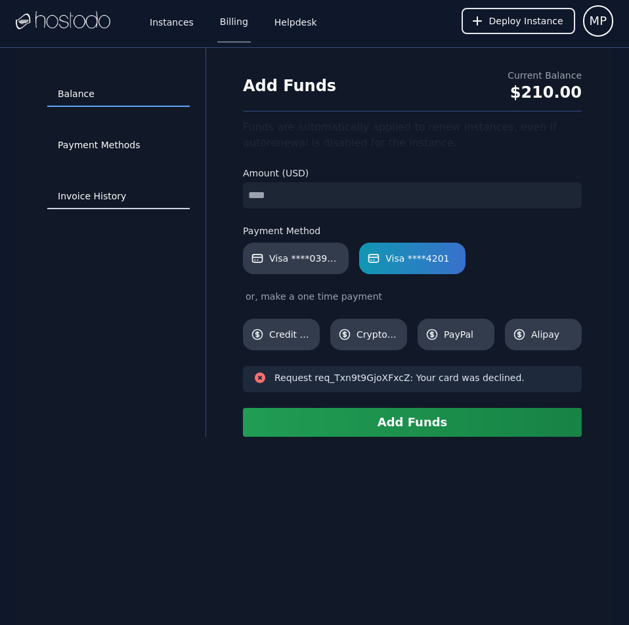
click at [104, 189] on link "Invoice History" at bounding box center [118, 196] width 142 height 25
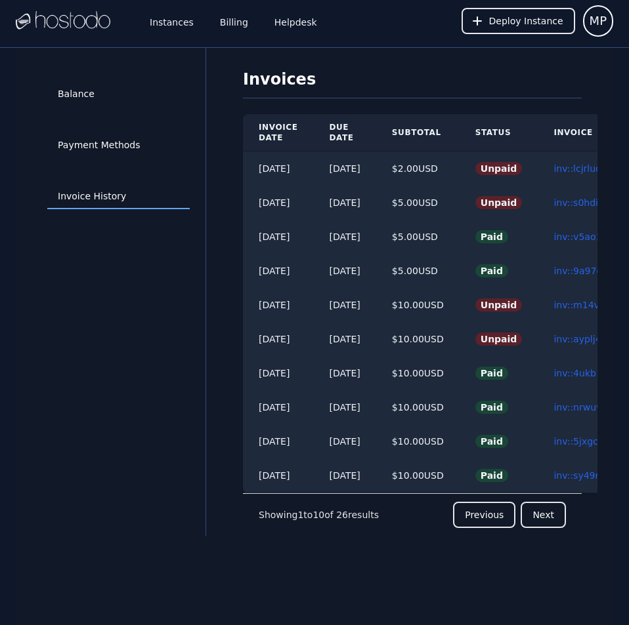
click at [112, 131] on div "Payment Methods" at bounding box center [118, 145] width 142 height 51
click at [104, 146] on link "Payment Methods" at bounding box center [118, 145] width 142 height 25
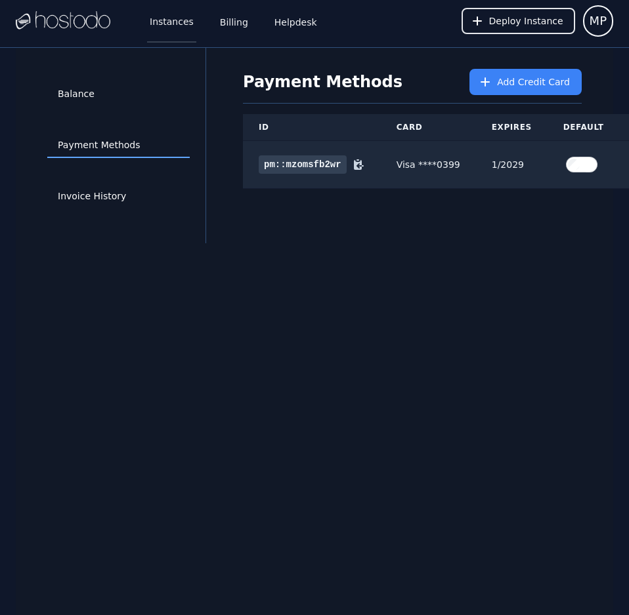
click at [157, 22] on link "Instances" at bounding box center [171, 20] width 49 height 43
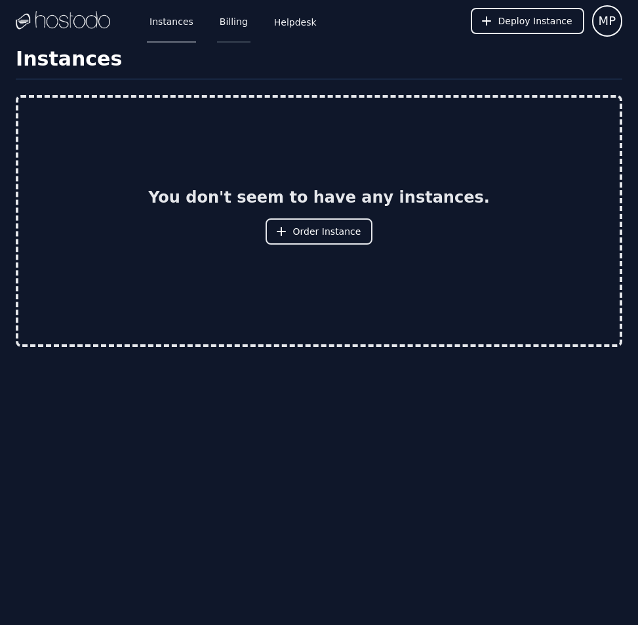
click at [224, 27] on link "Billing" at bounding box center [233, 20] width 33 height 43
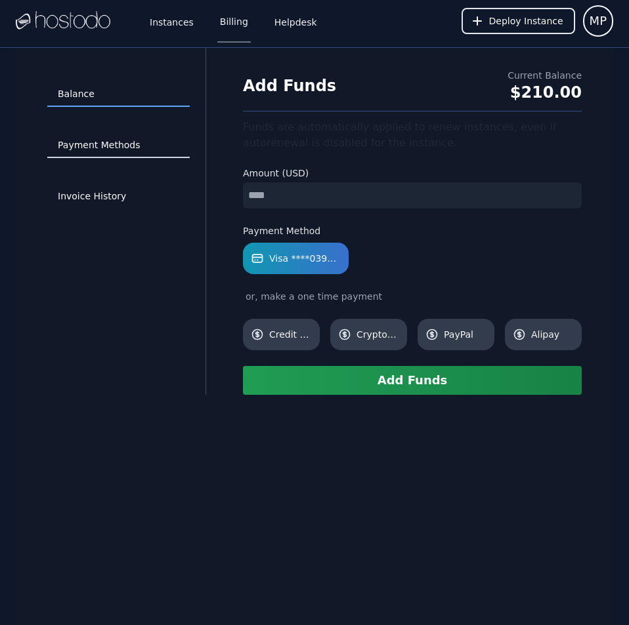
click at [127, 140] on link "Payment Methods" at bounding box center [118, 145] width 142 height 25
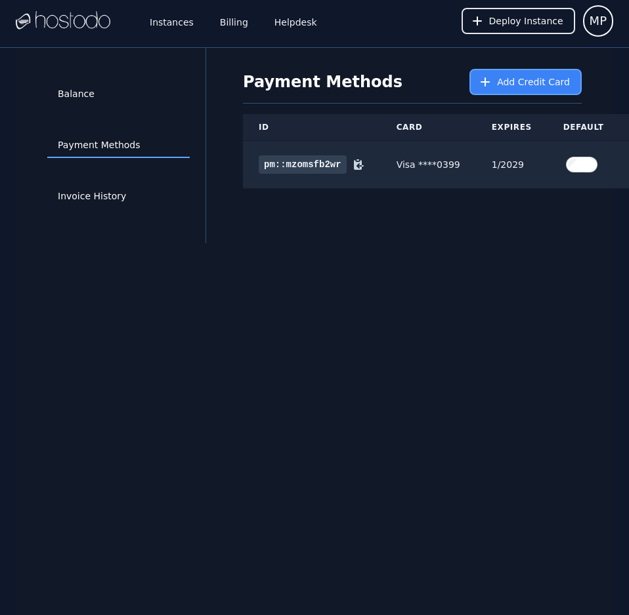
click at [526, 80] on span "Add Credit Card" at bounding box center [533, 81] width 73 height 13
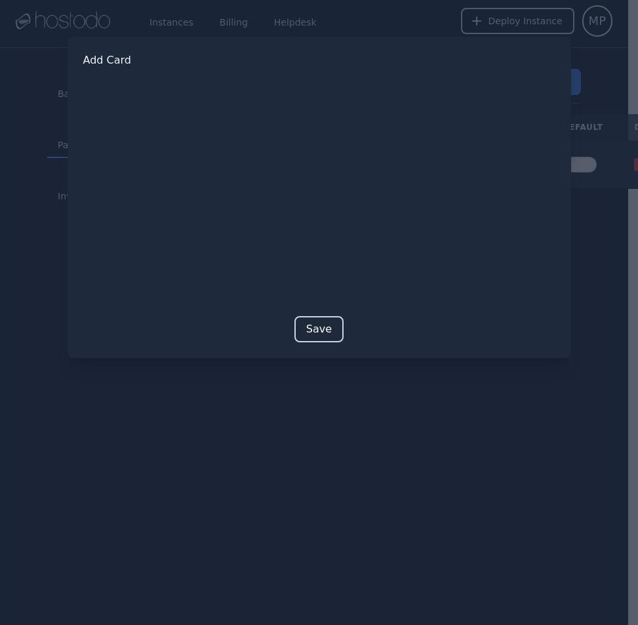
click at [315, 325] on button "Save" at bounding box center [319, 329] width 49 height 26
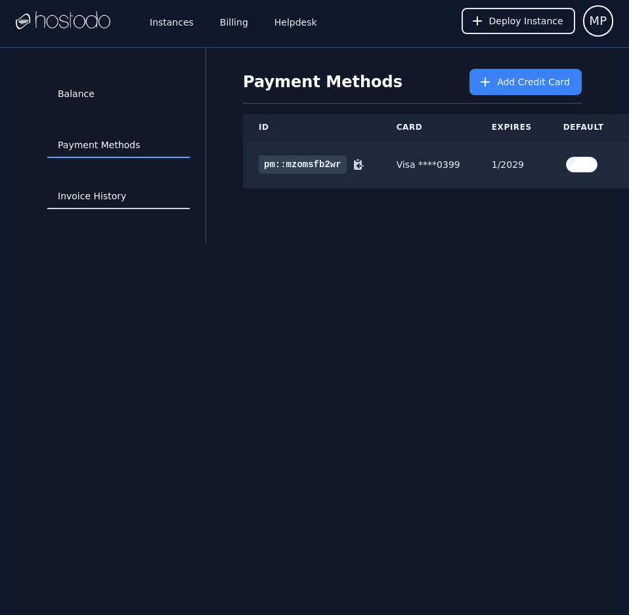
click at [114, 198] on link "Invoice History" at bounding box center [118, 196] width 142 height 25
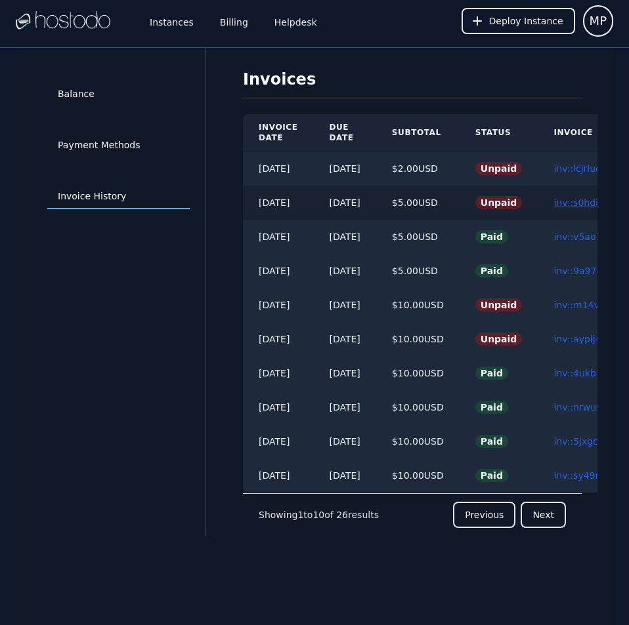
click at [585, 203] on link "inv::s0hdimh91l ≫" at bounding box center [594, 203] width 83 height 10
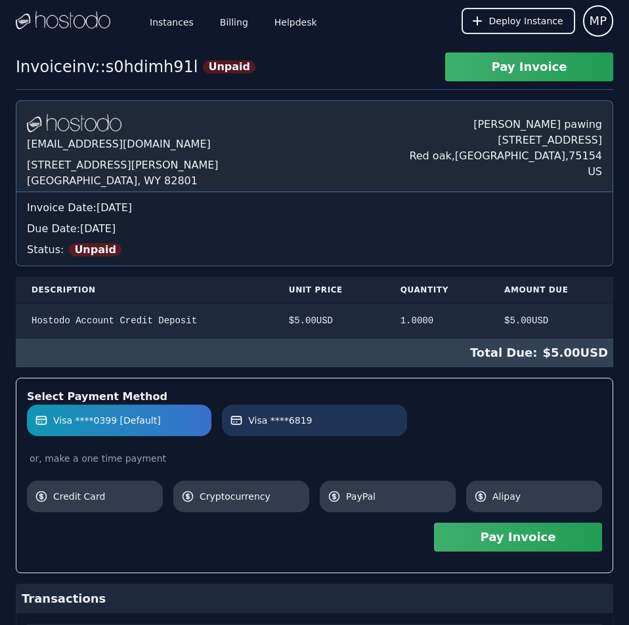
click at [372, 427] on label "Visa ****6819" at bounding box center [314, 420] width 169 height 13
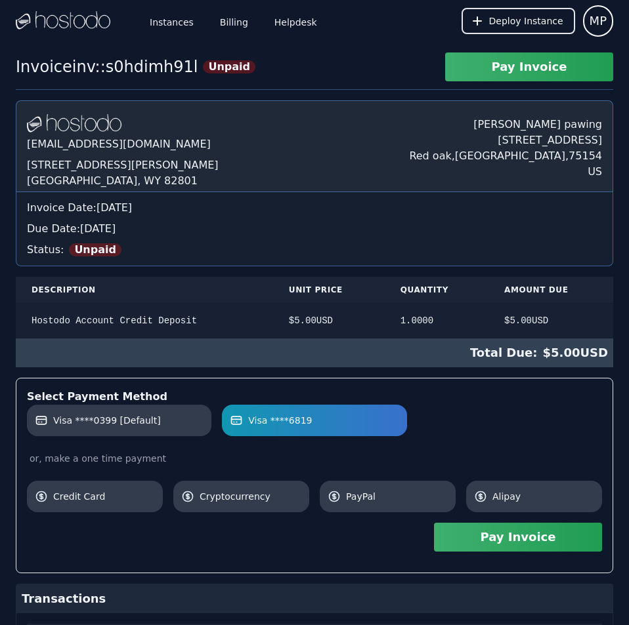
scroll to position [489, 0]
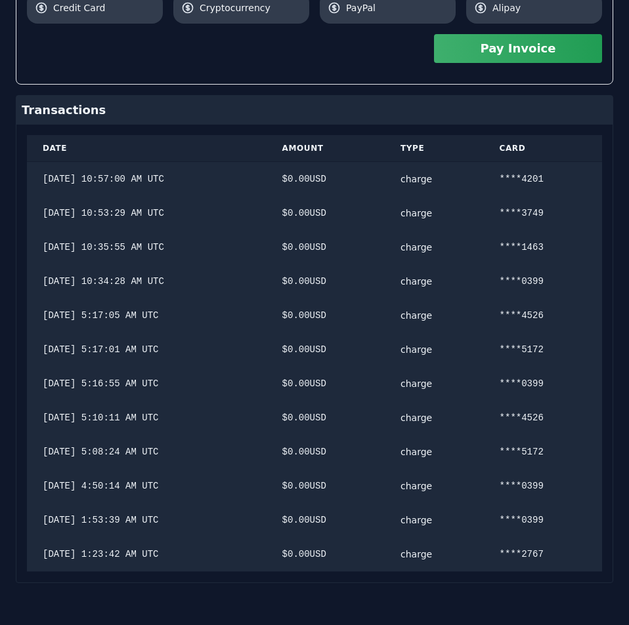
click at [381, 331] on div "[DOMAIN_NAME] [EMAIL_ADDRESS][DOMAIN_NAME] [STREET_ADDRESS][PERSON_NAME] [PERSO…" at bounding box center [314, 98] width 597 height 972
click at [511, 58] on button "Pay Invoice" at bounding box center [518, 48] width 168 height 29
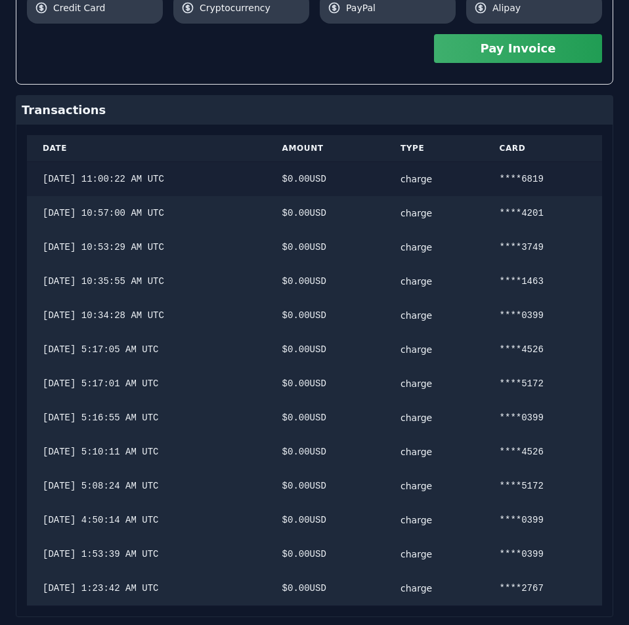
scroll to position [0, 0]
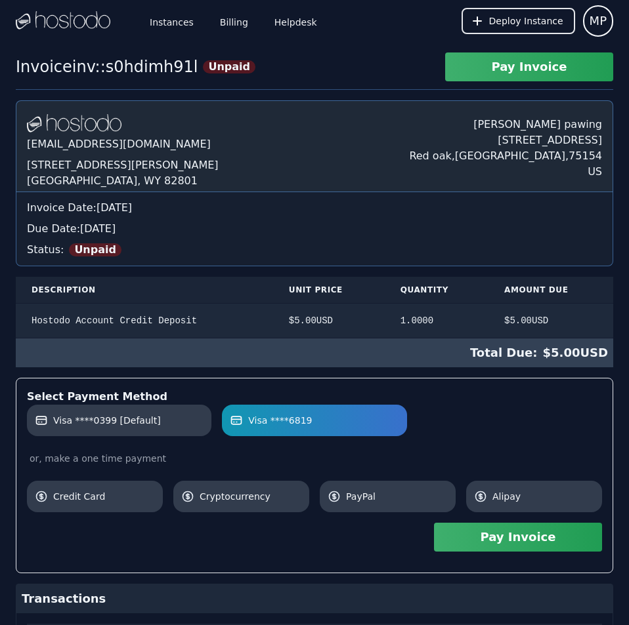
click at [433, 186] on div "Hostodo.com contact@hostodo.com 30 N Gould St, Ste N Sheridan, WY 82801 Martin …" at bounding box center [314, 603] width 597 height 1006
click at [226, 18] on link "Billing" at bounding box center [233, 20] width 33 height 43
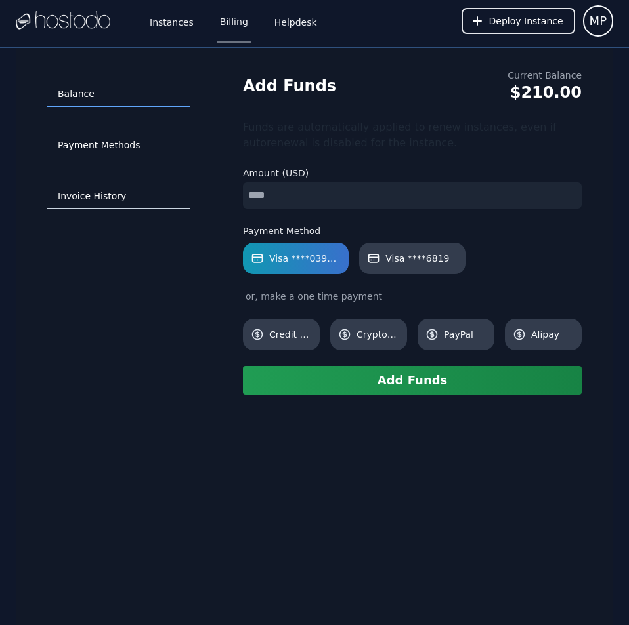
click at [89, 198] on link "Invoice History" at bounding box center [118, 196] width 142 height 25
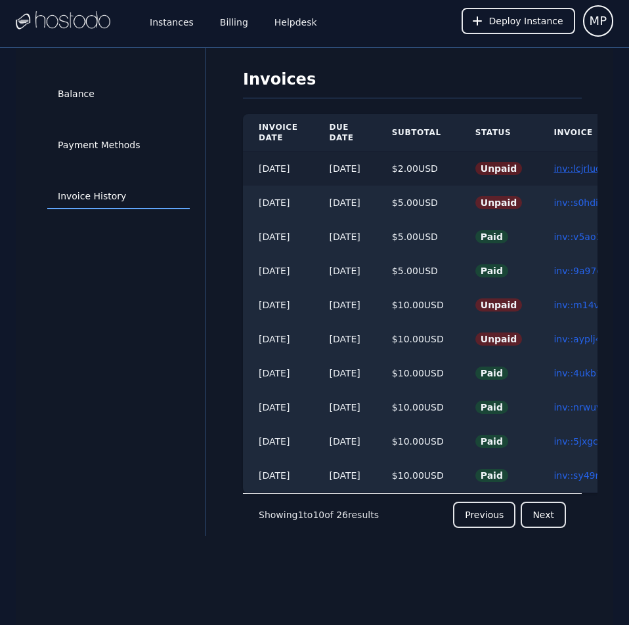
click at [581, 163] on link "inv::lcjrlud2z9 ≫" at bounding box center [589, 168] width 73 height 10
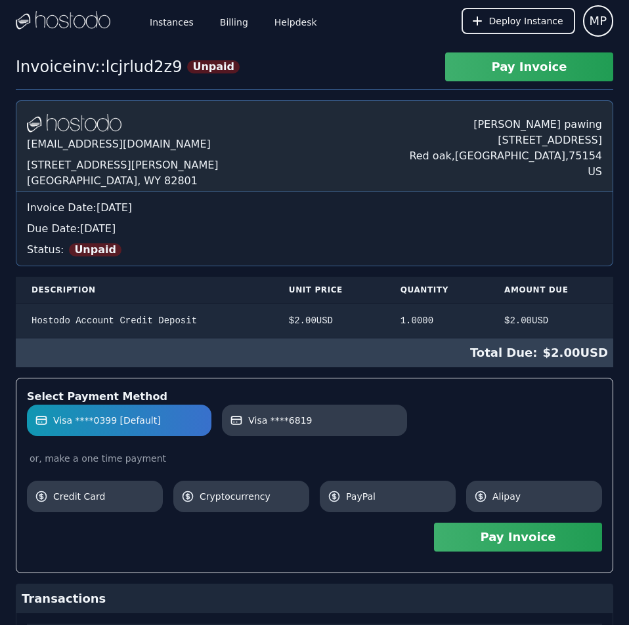
scroll to position [114, 0]
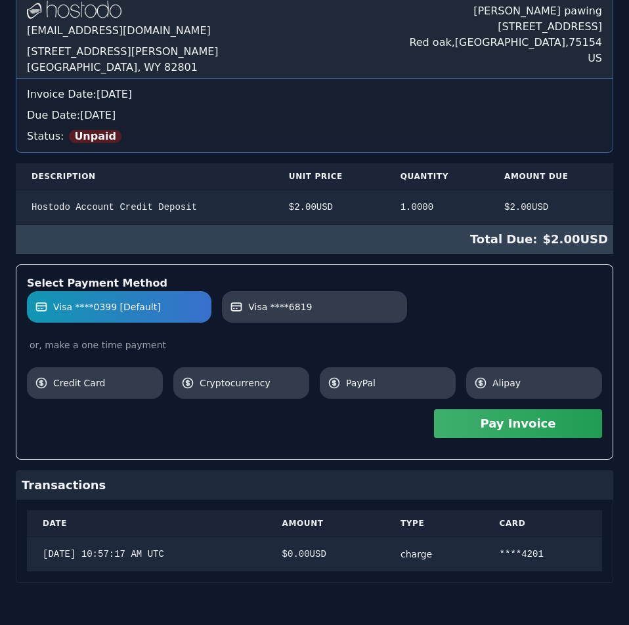
click at [581, 163] on div "Hostodo.com contact@hostodo.com 30 N Gould St, Ste N Sheridan, WY 82801 Martin …" at bounding box center [314, 285] width 597 height 596
click at [347, 316] on link "Visa ****6819" at bounding box center [314, 306] width 184 height 31
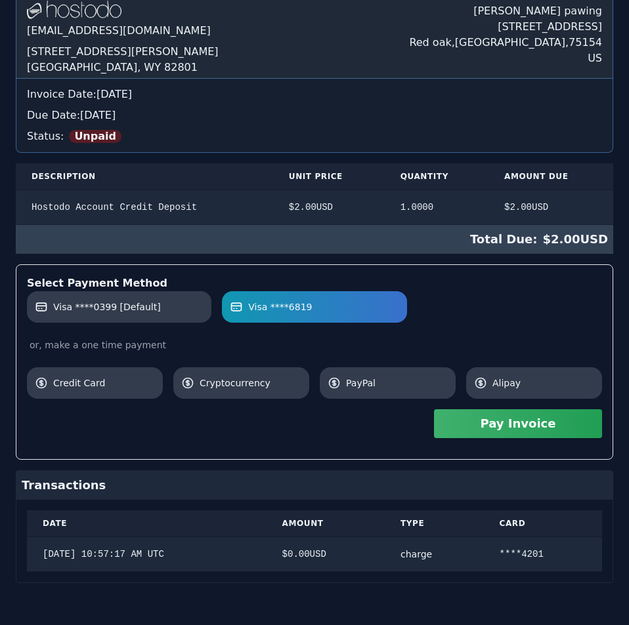
click at [501, 427] on button "Pay Invoice" at bounding box center [518, 423] width 168 height 29
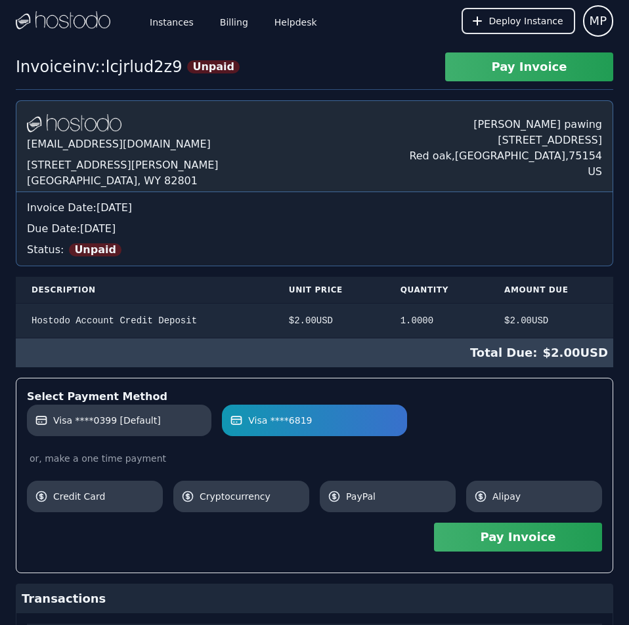
click at [430, 155] on div "Hostodo.com contact@hostodo.com 30 N Gould St, Ste N Sheridan, WY 82801 Martin …" at bounding box center [314, 398] width 597 height 596
click at [219, 24] on link "Billing" at bounding box center [233, 20] width 33 height 43
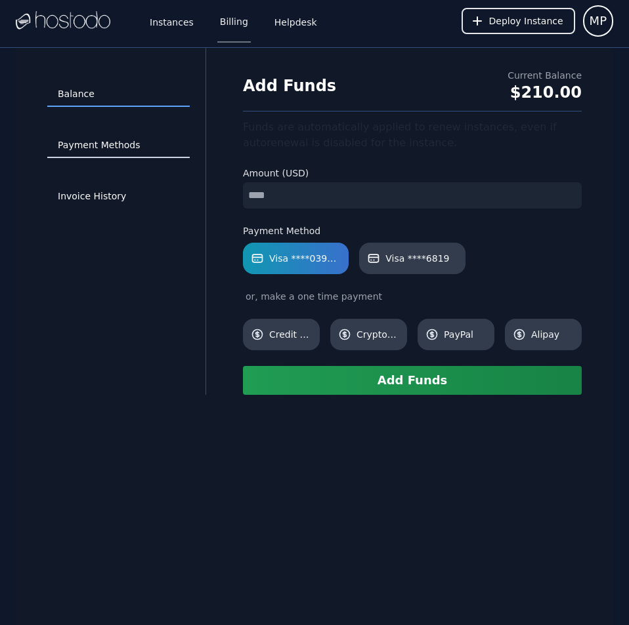
click at [127, 149] on link "Payment Methods" at bounding box center [118, 145] width 142 height 25
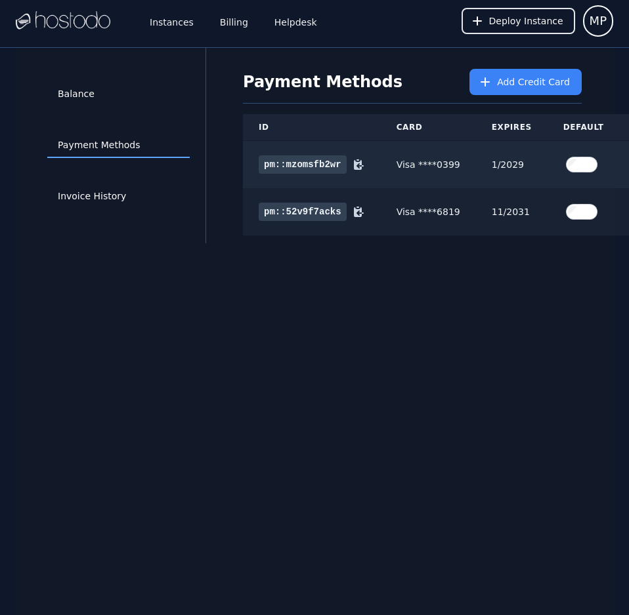
click at [165, 26] on link "Instances" at bounding box center [171, 20] width 49 height 43
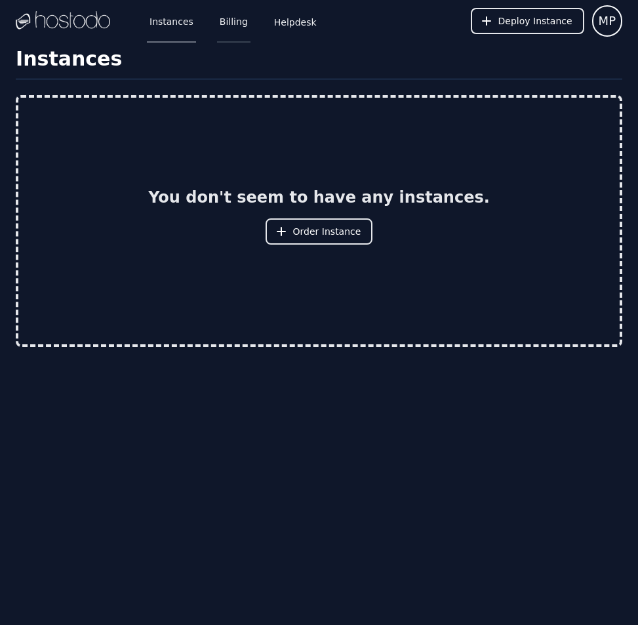
click at [217, 22] on link "Billing" at bounding box center [233, 20] width 33 height 43
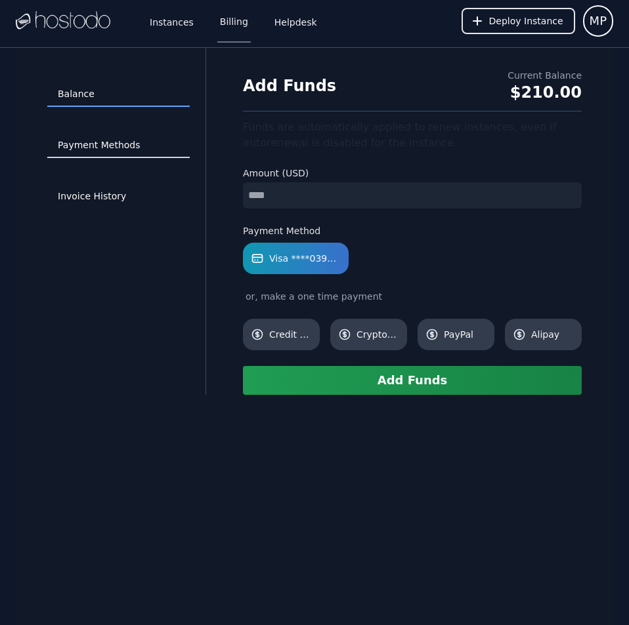
click at [100, 144] on link "Payment Methods" at bounding box center [118, 145] width 142 height 25
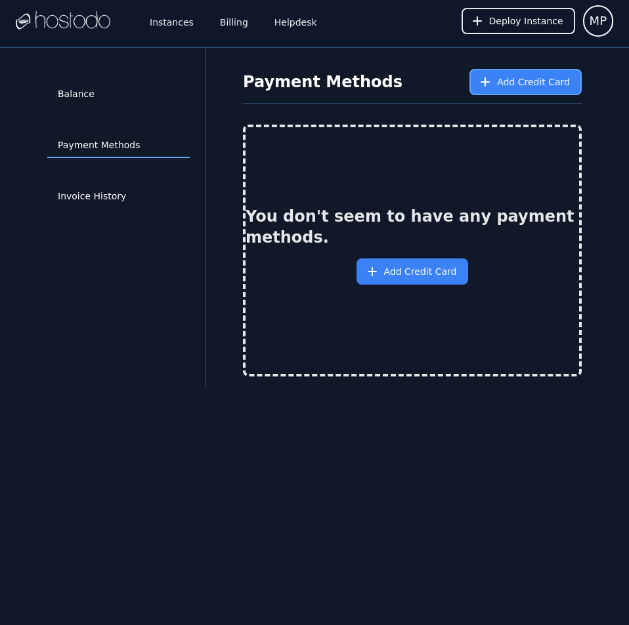
click at [505, 82] on span "Add Credit Card" at bounding box center [533, 81] width 73 height 13
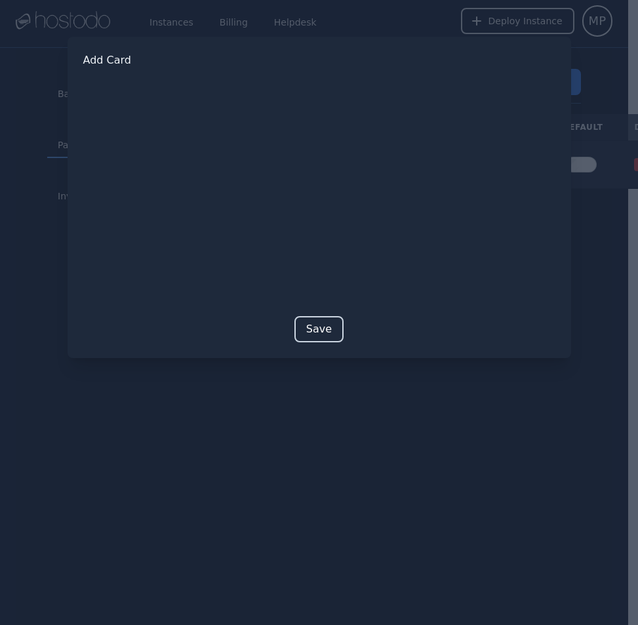
click at [310, 333] on button "Save" at bounding box center [319, 329] width 49 height 26
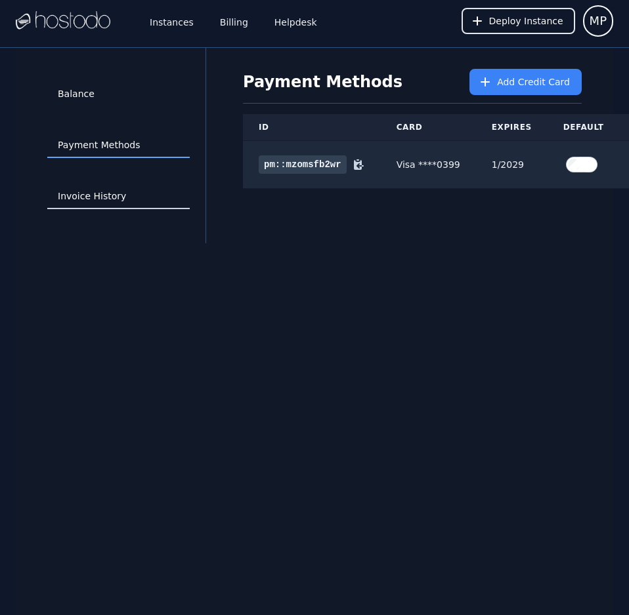
click at [105, 194] on link "Invoice History" at bounding box center [118, 196] width 142 height 25
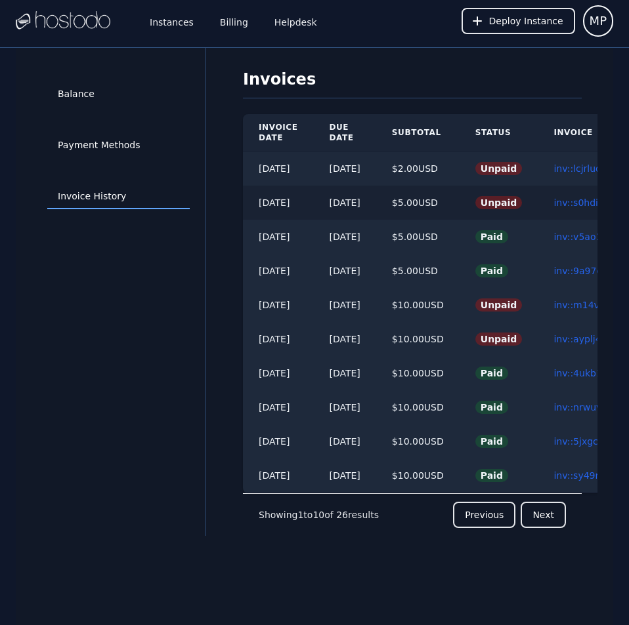
click at [583, 195] on td "inv::s0hdimh91l ≫" at bounding box center [599, 203] width 125 height 34
click at [581, 199] on link "inv::s0hdimh91l ≫" at bounding box center [594, 203] width 83 height 10
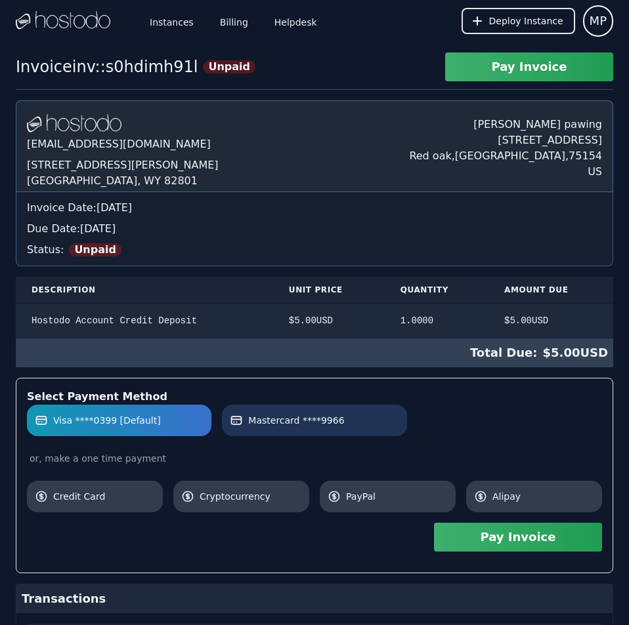
click at [306, 418] on span "Mastercard ****9966" at bounding box center [296, 420] width 96 height 13
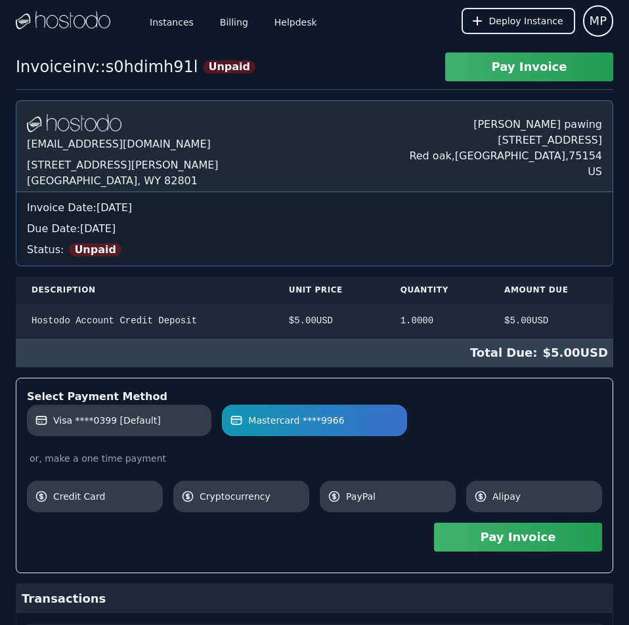
click at [510, 541] on button "Pay Invoice" at bounding box center [518, 537] width 168 height 29
click at [217, 22] on link "Billing" at bounding box center [233, 20] width 33 height 43
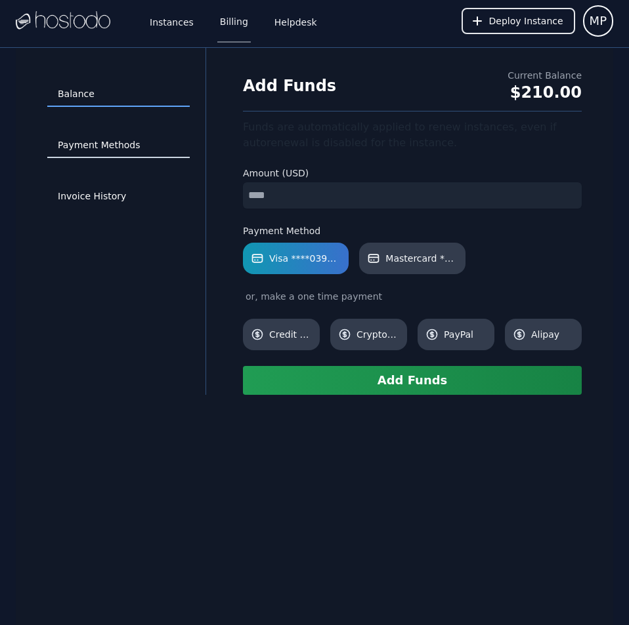
click at [135, 152] on link "Payment Methods" at bounding box center [118, 145] width 142 height 25
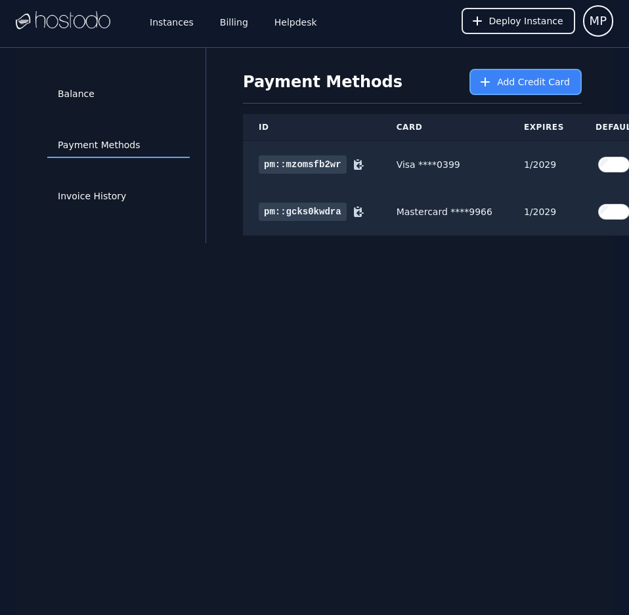
click at [562, 87] on span "Add Credit Card" at bounding box center [533, 81] width 73 height 13
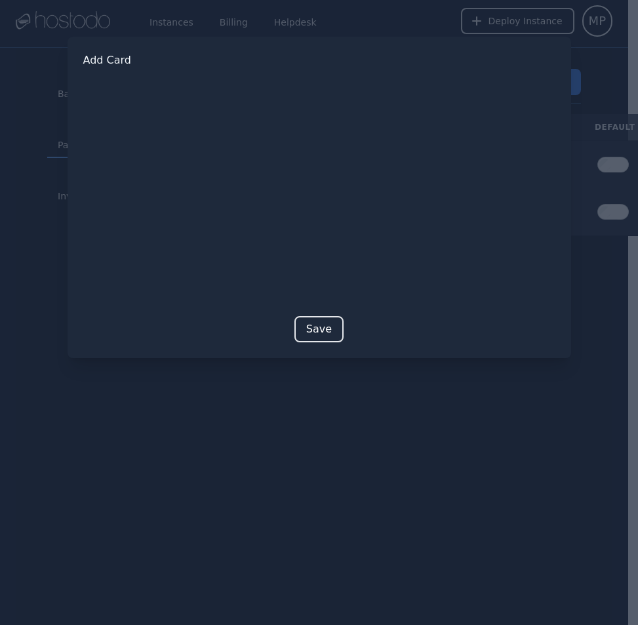
click at [311, 333] on button "Save" at bounding box center [319, 329] width 49 height 26
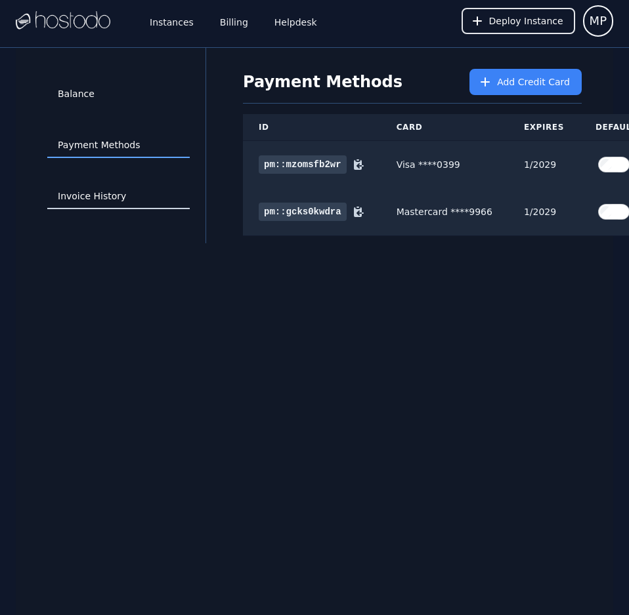
click at [98, 198] on link "Invoice History" at bounding box center [118, 196] width 142 height 25
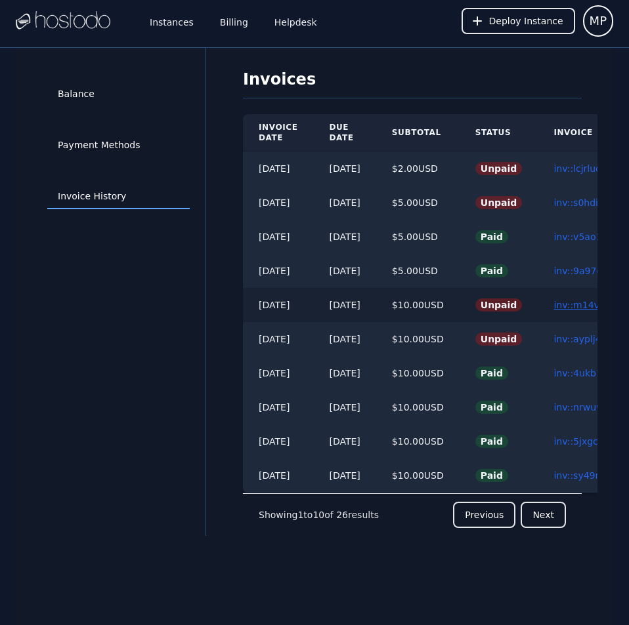
click at [575, 302] on link "inv::m14vhd574m ≫" at bounding box center [599, 305] width 93 height 10
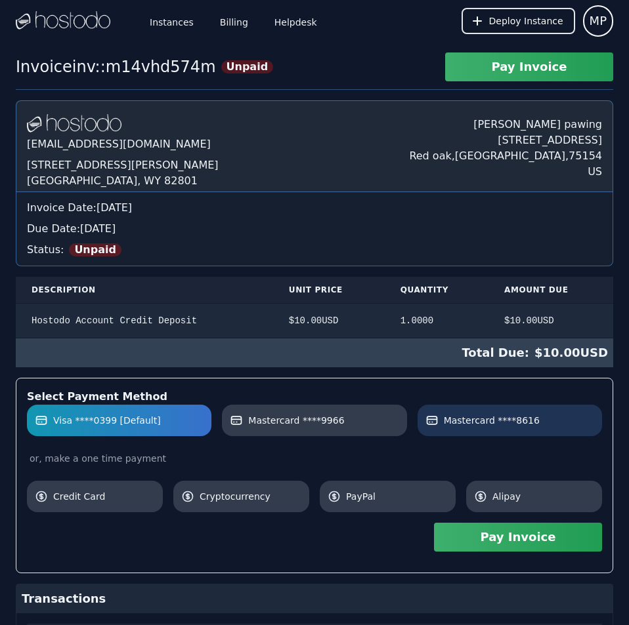
click at [486, 422] on span "Mastercard ****8616" at bounding box center [492, 420] width 96 height 13
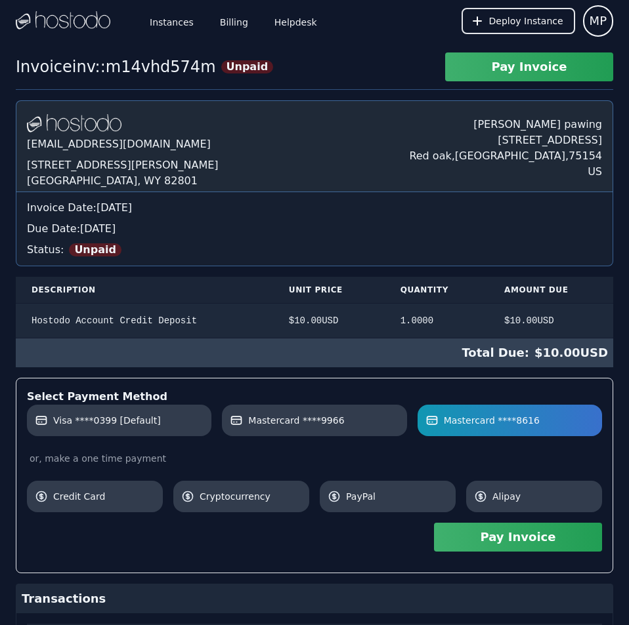
click at [503, 540] on button "Pay Invoice" at bounding box center [518, 537] width 168 height 29
click at [344, 277] on th "Unit Price" at bounding box center [329, 290] width 112 height 27
click at [229, 22] on link "Billing" at bounding box center [233, 20] width 33 height 43
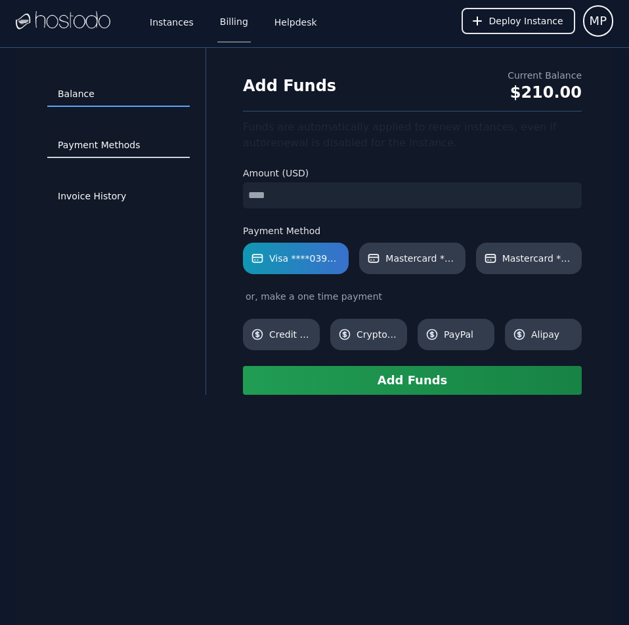
click at [128, 134] on link "Payment Methods" at bounding box center [118, 145] width 142 height 25
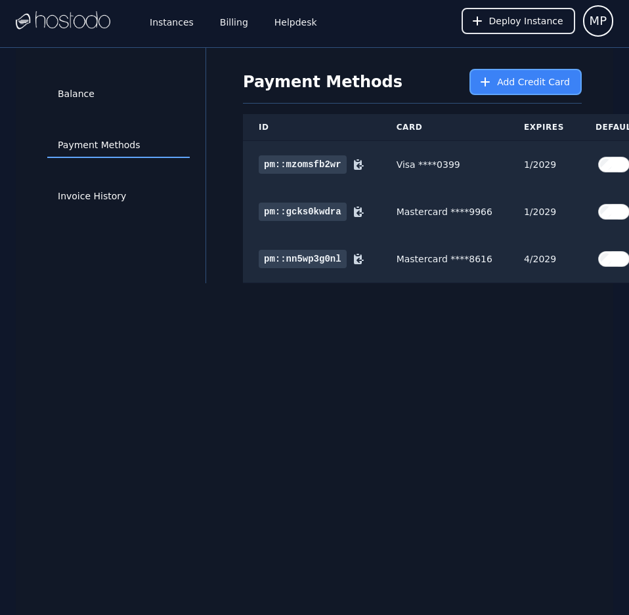
click at [507, 74] on button "Add Credit Card" at bounding box center [525, 82] width 112 height 26
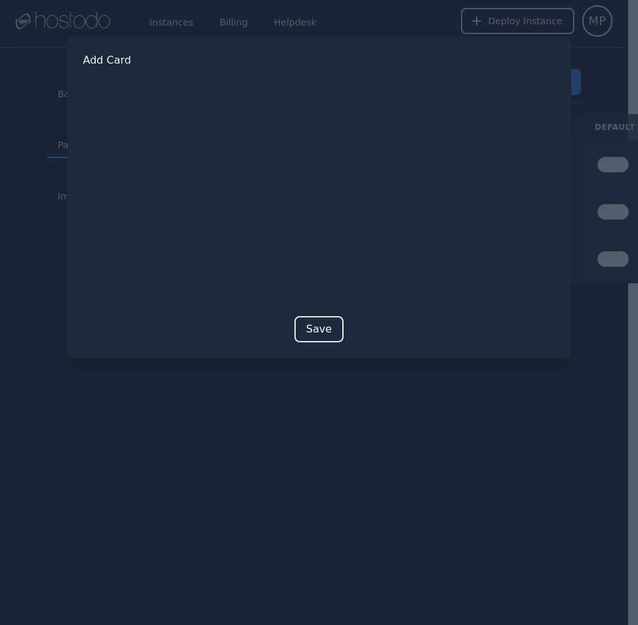
click at [325, 332] on button "Save" at bounding box center [319, 329] width 49 height 26
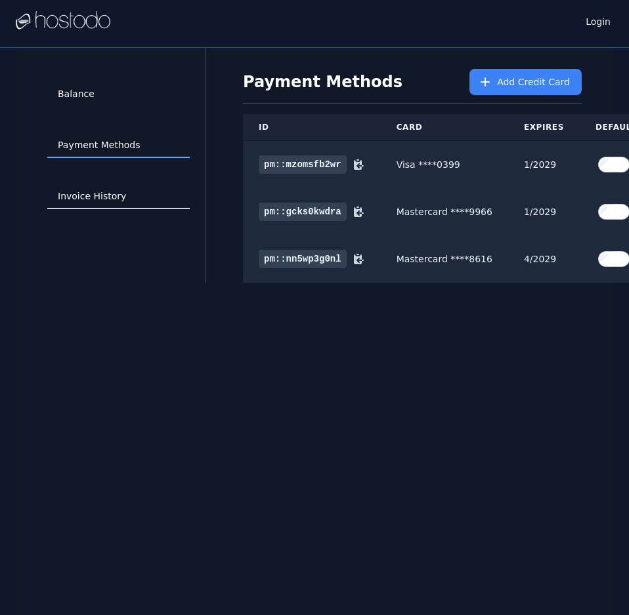
click at [97, 194] on link "Invoice History" at bounding box center [118, 196] width 142 height 25
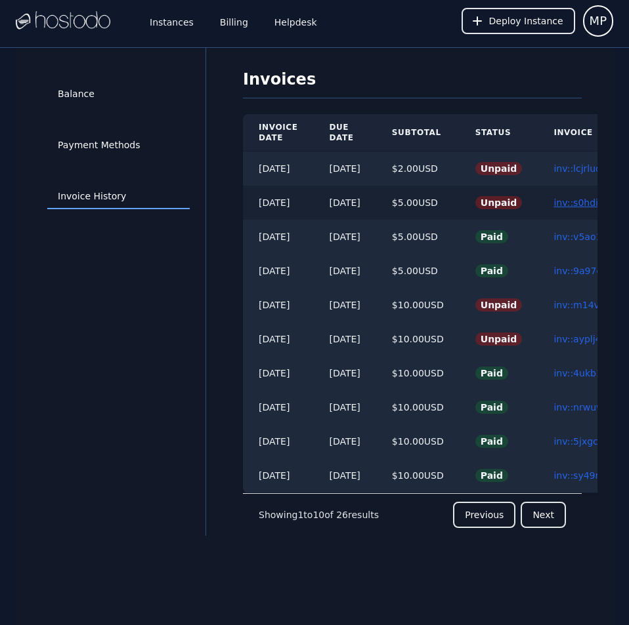
click at [581, 203] on link "inv::s0hdimh91l ≫" at bounding box center [594, 203] width 83 height 10
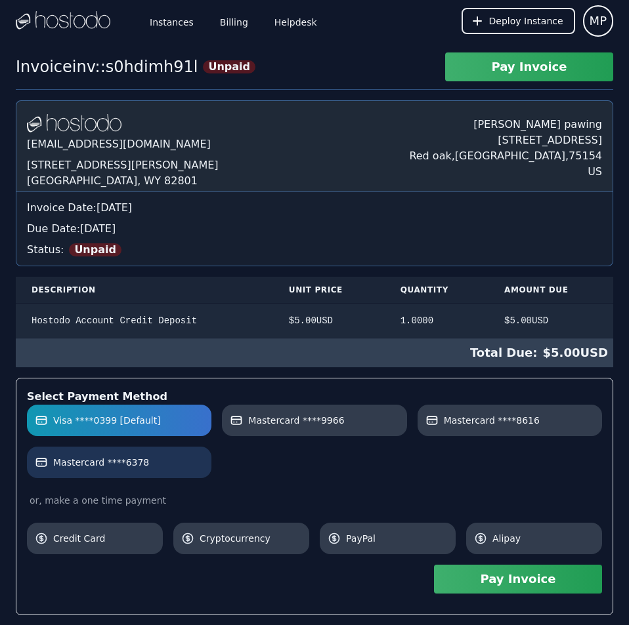
click at [161, 464] on label "Mastercard ****6378" at bounding box center [119, 462] width 169 height 13
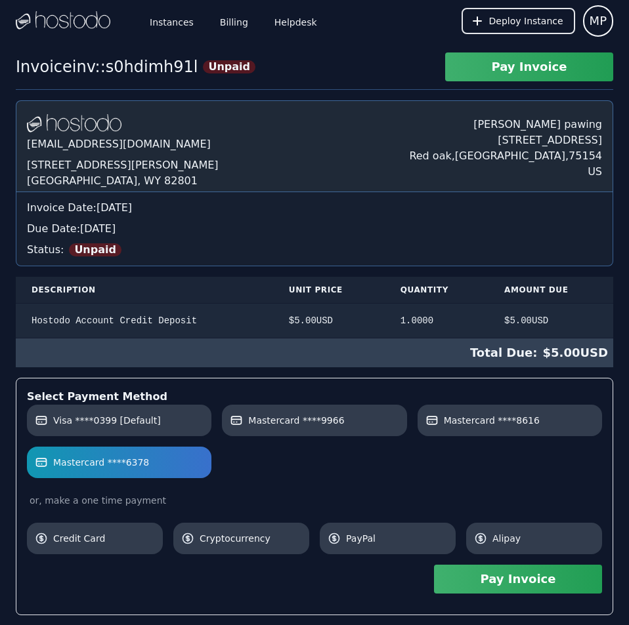
click at [534, 583] on button "Pay Invoice" at bounding box center [518, 579] width 168 height 29
click at [230, 24] on link "Billing" at bounding box center [233, 20] width 33 height 43
